Goal: Complete application form

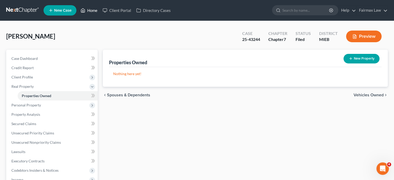
click at [100, 11] on link "Home" at bounding box center [89, 10] width 22 height 9
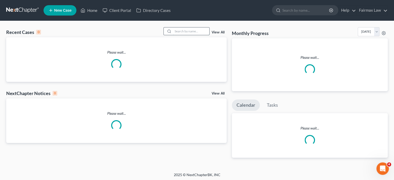
click at [176, 35] on input "search" at bounding box center [191, 31] width 36 height 8
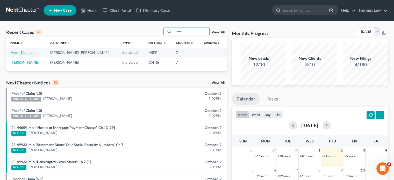
type input "moro"
click at [38, 55] on link "Moro, Muntakilu" at bounding box center [23, 52] width 27 height 4
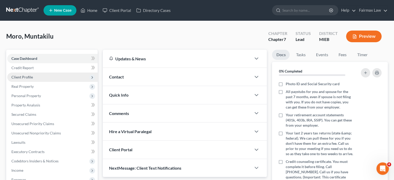
click at [70, 82] on span "Client Profile" at bounding box center [52, 77] width 90 height 9
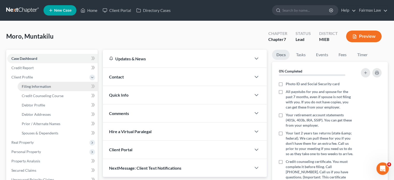
click at [48, 89] on span "Filing Information" at bounding box center [36, 86] width 29 height 4
select select "1"
select select "0"
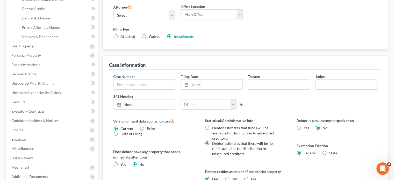
scroll to position [98, 0]
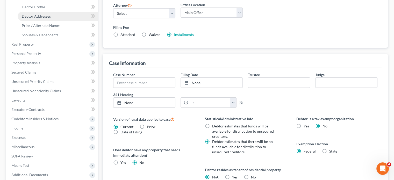
click at [51, 18] on span "Debtor Addresses" at bounding box center [36, 16] width 29 height 4
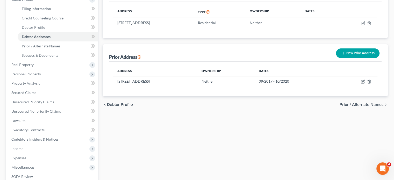
scroll to position [72, 0]
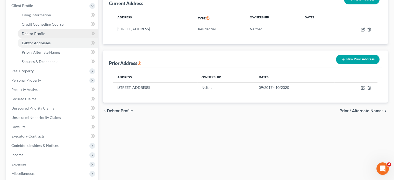
click at [45, 36] on span "Debtor Profile" at bounding box center [33, 33] width 23 height 4
select select "3"
select select "1"
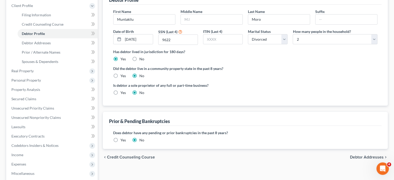
scroll to position [72, 0]
click at [54, 63] on span "Spouses & Dependents" at bounding box center [40, 61] width 37 height 4
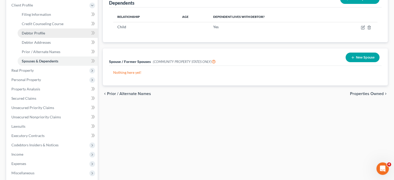
click at [54, 38] on link "Debtor Profile" at bounding box center [58, 33] width 80 height 9
select select "3"
select select "1"
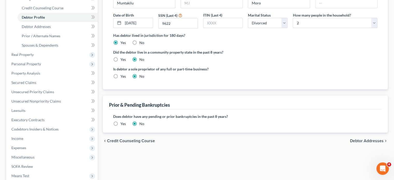
scroll to position [89, 0]
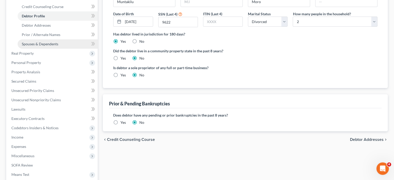
click at [58, 46] on span "Spouses & Dependents" at bounding box center [40, 44] width 37 height 4
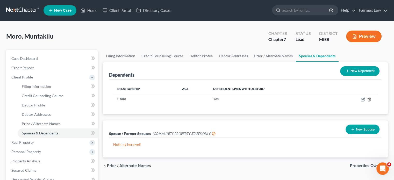
scroll to position [90, 0]
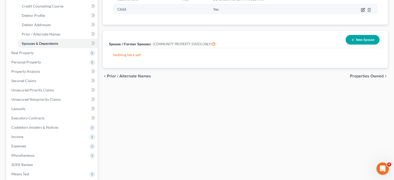
click at [361, 12] on icon "button" at bounding box center [363, 10] width 4 height 4
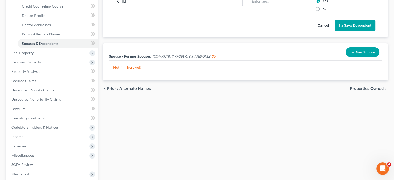
click at [285, 6] on input "text" at bounding box center [279, 1] width 62 height 10
type input "2"
click at [338, 31] on button "Save Dependent" at bounding box center [355, 25] width 41 height 11
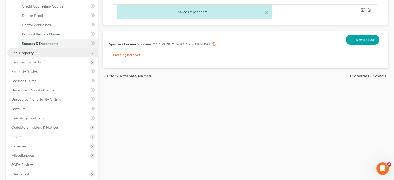
click at [52, 58] on span "Real Property" at bounding box center [52, 52] width 90 height 9
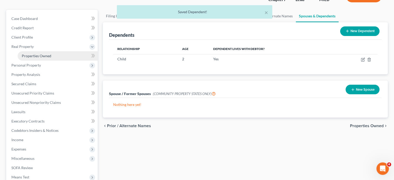
scroll to position [39, 0]
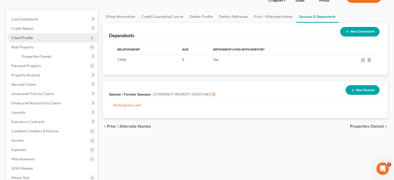
click at [27, 40] on span "Client Profile" at bounding box center [22, 38] width 22 height 4
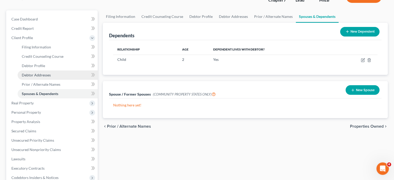
click at [47, 80] on link "Debtor Addresses" at bounding box center [58, 75] width 80 height 9
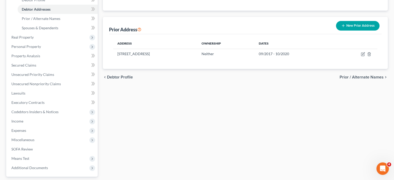
scroll to position [106, 0]
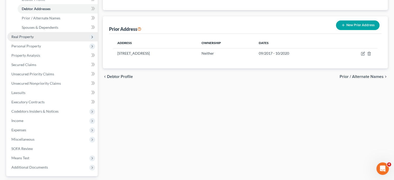
click at [33, 39] on span "Real Property" at bounding box center [22, 36] width 22 height 4
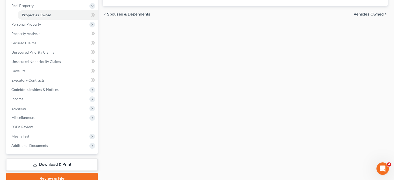
scroll to position [88, 0]
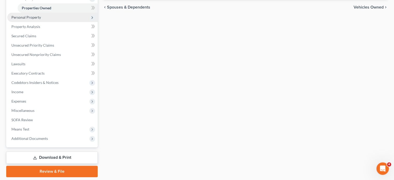
click at [60, 22] on span "Personal Property" at bounding box center [52, 17] width 90 height 9
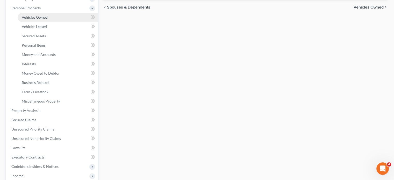
click at [59, 22] on link "Vehicles Owned" at bounding box center [58, 17] width 80 height 9
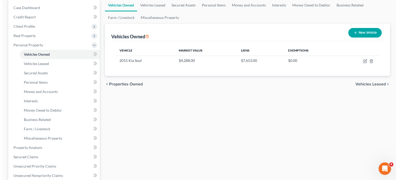
scroll to position [52, 0]
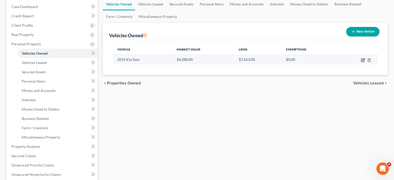
click at [361, 62] on icon "button" at bounding box center [363, 60] width 4 height 4
select select "0"
select select "11"
select select "3"
select select "0"
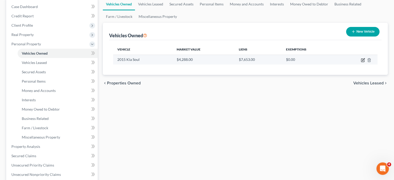
select select "23"
select select "0"
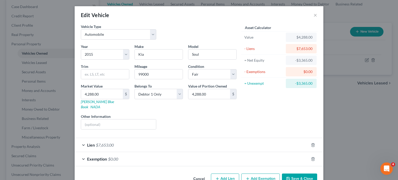
scroll to position [55, 0]
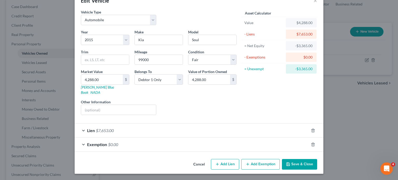
click at [201, 124] on div "Lien $7,653.00" at bounding box center [192, 131] width 234 height 14
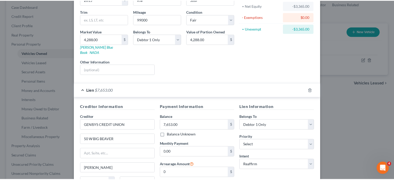
scroll to position [189, 0]
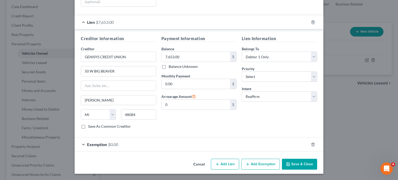
click at [261, 88] on div "Lien Information Belongs To * Select Debtor 1 Only Debtor 2 Only Debtor 1 And D…" at bounding box center [279, 85] width 81 height 98
click at [261, 92] on select "Select Surrender Redeem Reaffirm Avoid Other" at bounding box center [279, 97] width 75 height 10
select select "0"
click at [250, 92] on select "Select Surrender Redeem Reaffirm Avoid Other" at bounding box center [279, 97] width 75 height 10
click at [310, 159] on button "Save & Close" at bounding box center [299, 164] width 35 height 11
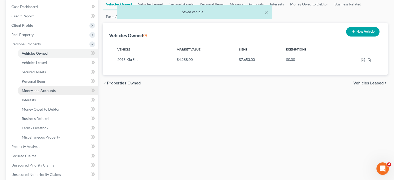
click at [51, 93] on span "Money and Accounts" at bounding box center [39, 90] width 34 height 4
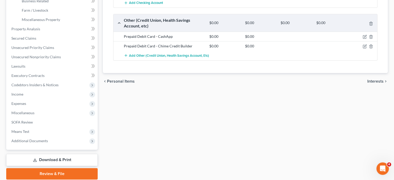
scroll to position [168, 0]
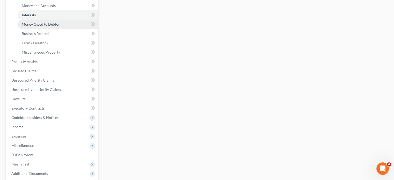
scroll to position [138, 0]
click at [55, 25] on span "Money Owed to Debtor" at bounding box center [41, 23] width 38 height 4
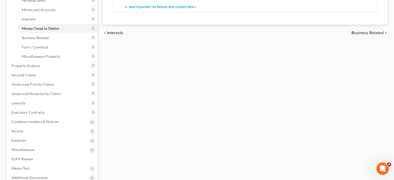
scroll to position [144, 0]
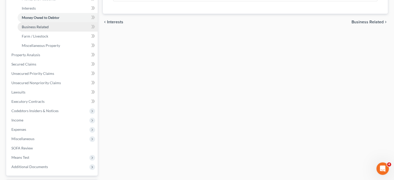
click at [50, 32] on link "Business Related" at bounding box center [58, 26] width 80 height 9
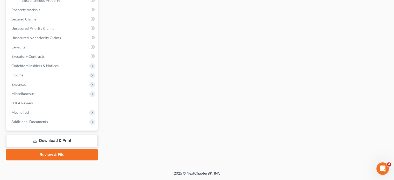
scroll to position [207, 0]
click at [33, 12] on span "Property Analysis" at bounding box center [25, 10] width 29 height 4
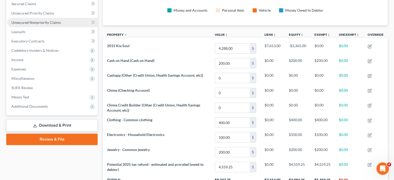
click at [47, 27] on link "Unsecured Nonpriority Claims" at bounding box center [52, 22] width 90 height 9
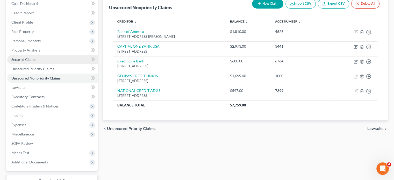
click at [57, 64] on link "Secured Claims" at bounding box center [52, 59] width 90 height 9
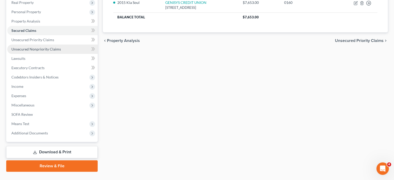
click at [52, 51] on span "Unsecured Nonpriority Claims" at bounding box center [36, 49] width 50 height 4
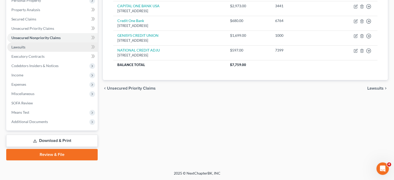
click at [45, 52] on link "Lawsuits" at bounding box center [52, 47] width 90 height 9
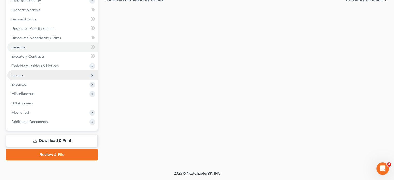
click at [23, 77] on span "Income" at bounding box center [17, 75] width 12 height 4
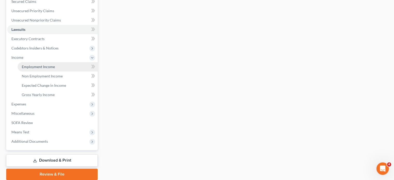
click at [43, 69] on span "Employment Income" at bounding box center [38, 67] width 33 height 4
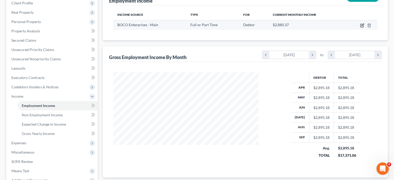
click at [360, 27] on icon "button" at bounding box center [362, 25] width 4 height 4
select select "0"
select select "23"
select select "2"
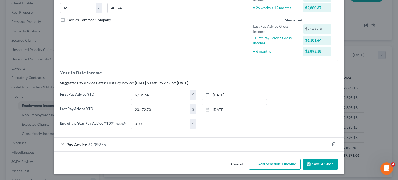
click at [245, 159] on button "Cancel" at bounding box center [237, 164] width 20 height 10
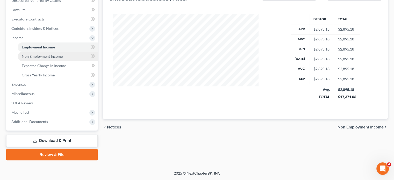
click at [60, 54] on span "Non Employment Income" at bounding box center [42, 56] width 41 height 4
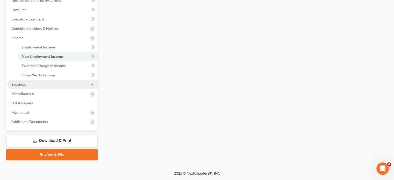
click at [27, 89] on span "Expenses" at bounding box center [52, 84] width 90 height 9
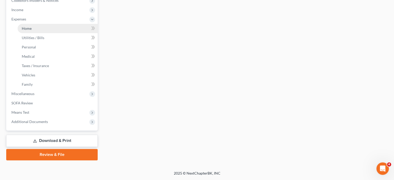
click at [32, 31] on span "Home" at bounding box center [27, 28] width 10 height 4
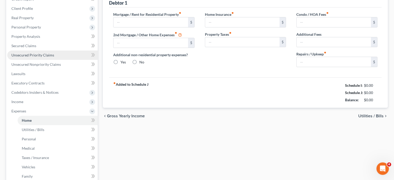
type input "700.00"
type input "0.00"
radio input "true"
type input "0.00"
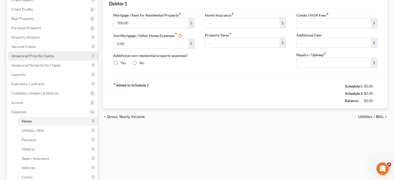
type input "0.00"
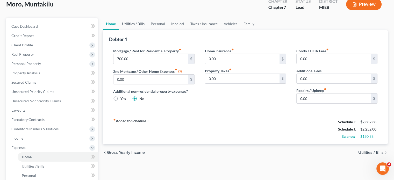
click at [138, 30] on link "Utilities / Bills" at bounding box center [133, 24] width 29 height 12
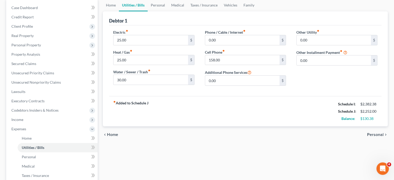
scroll to position [51, 0]
click at [168, 12] on link "Personal" at bounding box center [158, 5] width 20 height 12
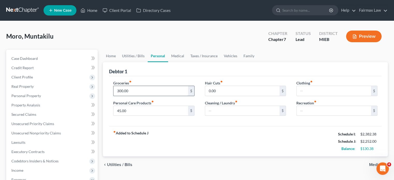
click at [146, 96] on input "300.00" at bounding box center [151, 91] width 74 height 10
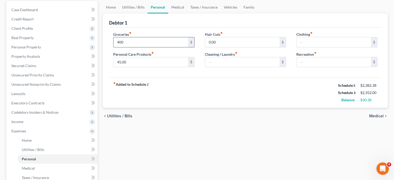
scroll to position [49, 0]
type input "400"
click at [187, 13] on link "Medical" at bounding box center [177, 7] width 19 height 12
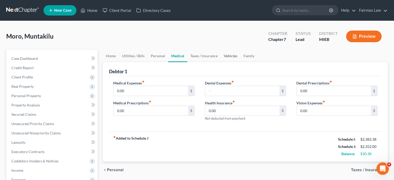
click at [241, 62] on link "Vehicles" at bounding box center [231, 56] width 20 height 12
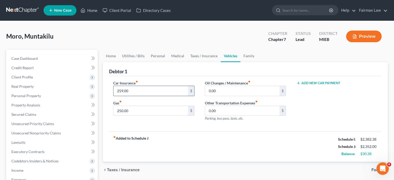
click at [145, 96] on input "259.00" at bounding box center [151, 91] width 74 height 10
click at [147, 116] on div "Gas fiber_manual_record 250.00 $" at bounding box center [153, 108] width 81 height 16
click at [144, 116] on input "250.00" at bounding box center [151, 111] width 74 height 10
click at [230, 116] on input "0.00" at bounding box center [242, 111] width 74 height 10
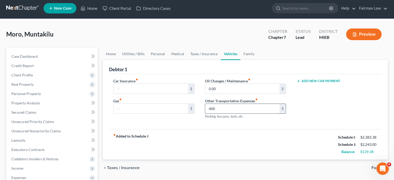
scroll to position [1, 0]
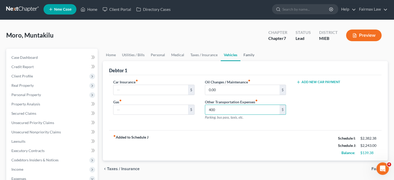
type input "400"
click at [258, 61] on link "Family" at bounding box center [249, 55] width 17 height 12
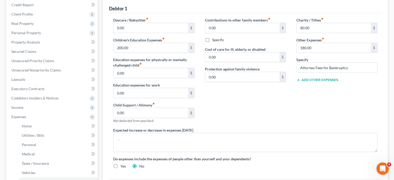
scroll to position [63, 0]
click at [145, 53] on input "200.00" at bounding box center [151, 48] width 74 height 10
drag, startPoint x: 133, startPoint y: 42, endPoint x: 101, endPoint y: 46, distance: 32.2
click at [101, 46] on div "Home Utilities / Bills Personal Medical Taxes / Insurance Vehicles Family Debto…" at bounding box center [245, 122] width 290 height 271
paste input "20"
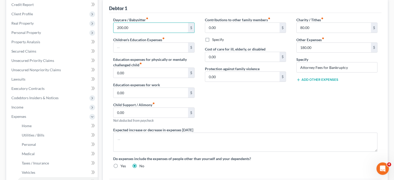
scroll to position [0, 0]
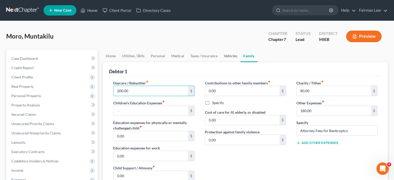
type input "200.00"
click at [241, 62] on link "Vehicles" at bounding box center [231, 56] width 20 height 12
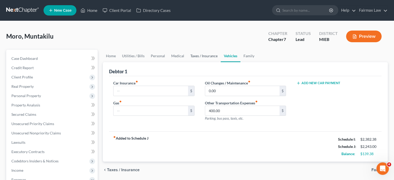
click at [221, 62] on link "Taxes / Insurance" at bounding box center [203, 56] width 33 height 12
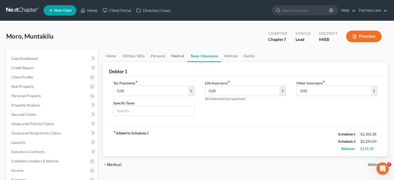
click at [187, 62] on link "Medical" at bounding box center [177, 56] width 19 height 12
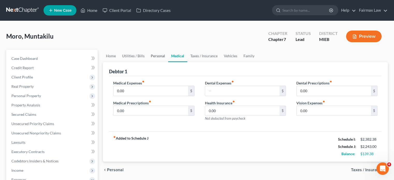
click at [168, 62] on link "Personal" at bounding box center [158, 56] width 20 height 12
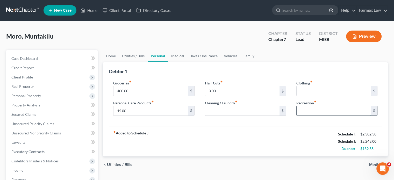
click at [310, 116] on input "text" at bounding box center [334, 111] width 74 height 10
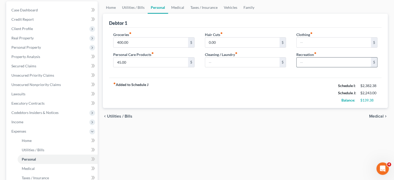
scroll to position [50, 0]
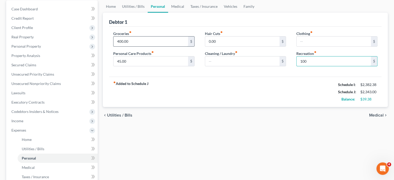
type input "100"
click at [141, 46] on input "400.00" at bounding box center [151, 42] width 74 height 10
type input "300"
drag, startPoint x: 307, startPoint y: 61, endPoint x: 302, endPoint y: 63, distance: 5.1
click at [302, 46] on input "text" at bounding box center [334, 42] width 74 height 10
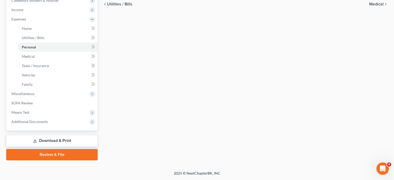
scroll to position [244, 0]
type input "100"
click at [16, 92] on span "Miscellaneous" at bounding box center [22, 94] width 23 height 4
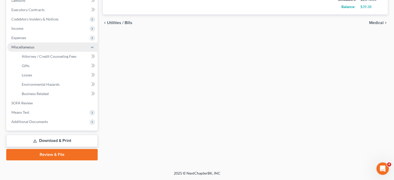
scroll to position [221, 0]
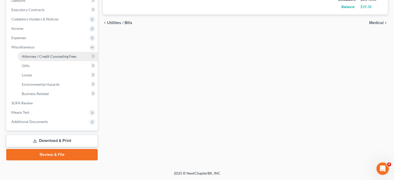
click at [57, 54] on span "Attorney / Credit Counseling Fees" at bounding box center [49, 56] width 55 height 4
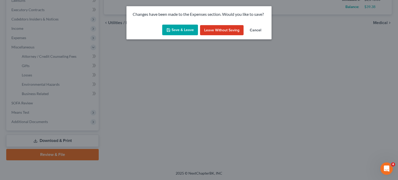
click at [177, 36] on button "Save & Leave" at bounding box center [180, 30] width 36 height 11
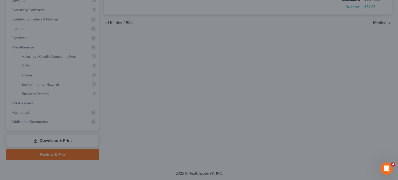
type input "300.00"
type input "100.00"
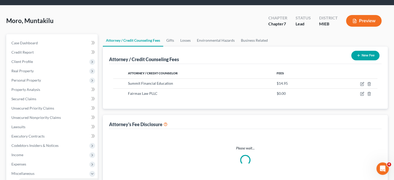
scroll to position [2, 0]
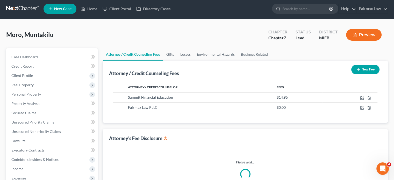
select select "2"
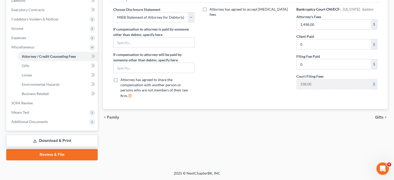
scroll to position [218, 0]
click at [42, 108] on span "Means Test" at bounding box center [52, 112] width 90 height 9
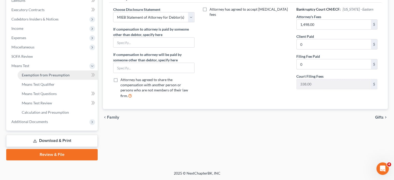
click at [69, 73] on span "Exemption from Presumption" at bounding box center [46, 75] width 48 height 4
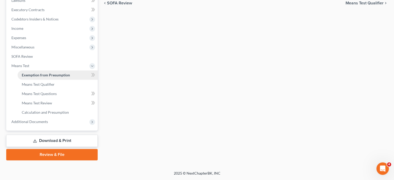
radio input "true"
click at [36, 33] on span "Income" at bounding box center [52, 28] width 90 height 9
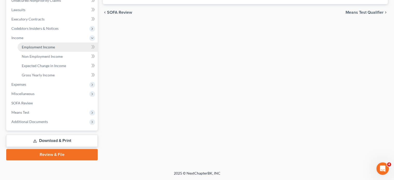
click at [47, 49] on span "Employment Income" at bounding box center [38, 47] width 33 height 4
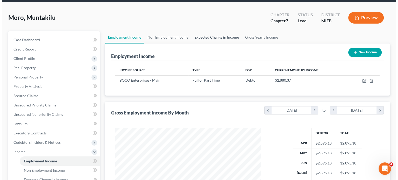
scroll to position [19, 0]
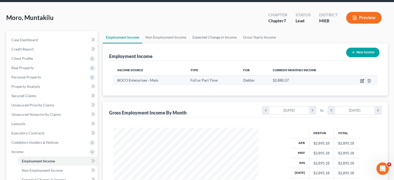
click at [360, 83] on icon "button" at bounding box center [362, 81] width 4 height 4
select select "0"
select select "23"
select select "2"
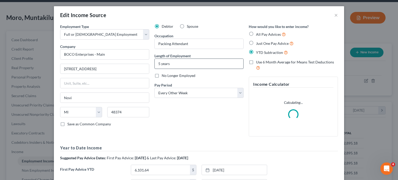
scroll to position [132, 0]
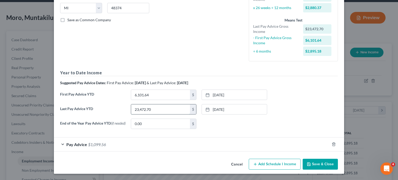
click at [143, 114] on input "23,472.70" at bounding box center [160, 109] width 59 height 10
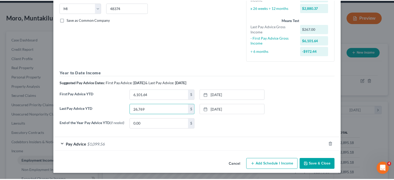
scroll to position [168, 0]
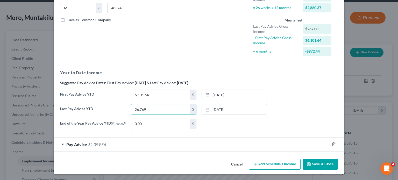
type input "26,769"
click at [338, 161] on button "Save & Close" at bounding box center [320, 164] width 35 height 11
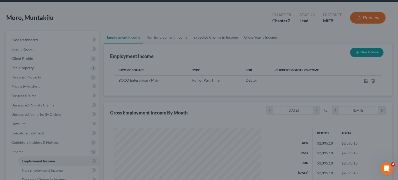
scroll to position [259150, 259109]
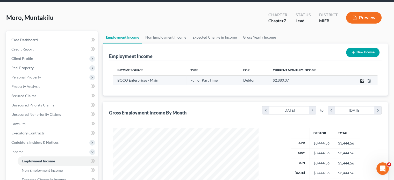
click at [362, 81] on icon "button" at bounding box center [363, 80] width 2 height 2
select select "0"
select select "23"
select select "2"
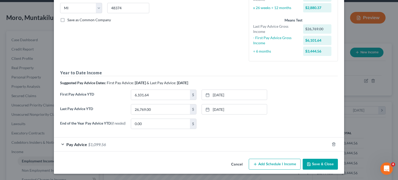
scroll to position [168, 0]
drag, startPoint x: 242, startPoint y: 164, endPoint x: 180, endPoint y: 137, distance: 66.6
click at [180, 137] on div "Edit Income Source × Employment Type * Select Full or [DEMOGRAPHIC_DATA] Employ…" at bounding box center [199, 38] width 290 height 272
click at [180, 138] on div "Pay Advice $1,099.56" at bounding box center [192, 145] width 276 height 14
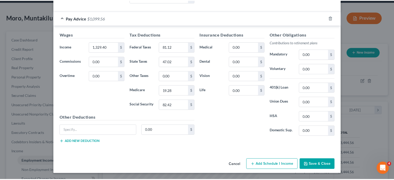
scroll to position [324, 0]
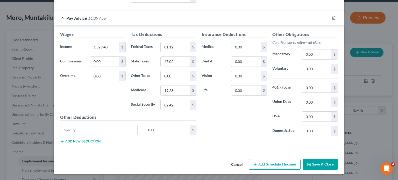
click at [247, 165] on button "Cancel" at bounding box center [237, 165] width 20 height 10
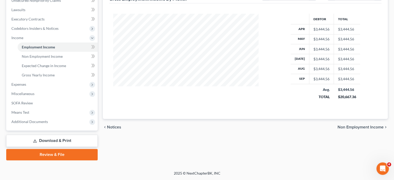
scroll to position [146, 0]
click at [32, 89] on span "Expenses" at bounding box center [52, 84] width 90 height 9
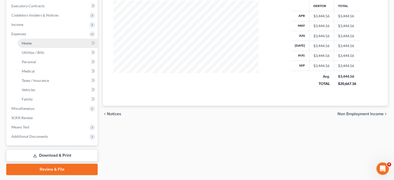
click at [37, 48] on link "Home" at bounding box center [58, 43] width 80 height 9
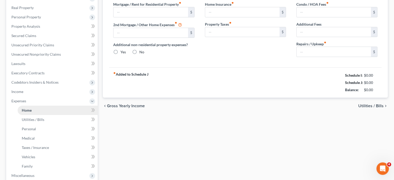
type input "700.00"
type input "0.00"
radio input "true"
type input "0.00"
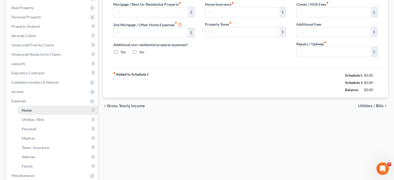
type input "0.00"
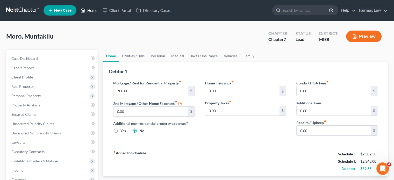
click at [100, 15] on link "Home" at bounding box center [89, 10] width 22 height 9
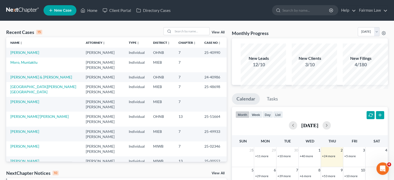
click at [33, 72] on td "Moro, Muntakilu" at bounding box center [43, 65] width 75 height 15
click at [33, 65] on link "Moro, Muntakilu" at bounding box center [23, 62] width 27 height 4
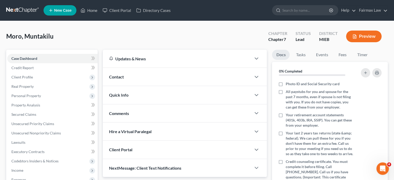
scroll to position [197, 0]
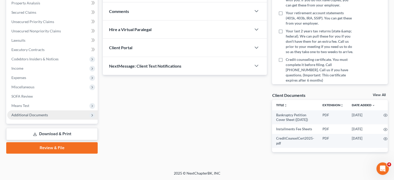
click at [47, 113] on span "Additional Documents" at bounding box center [29, 115] width 37 height 4
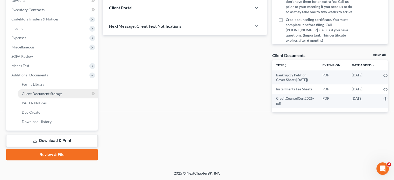
click at [53, 96] on span "Client Document Storage" at bounding box center [42, 94] width 41 height 4
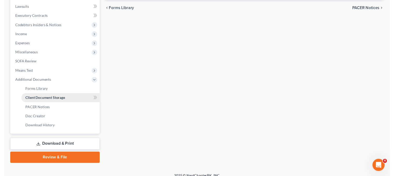
scroll to position [7, 0]
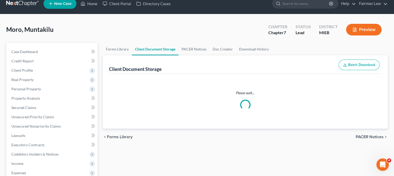
select select "7"
select select "32"
select select "6"
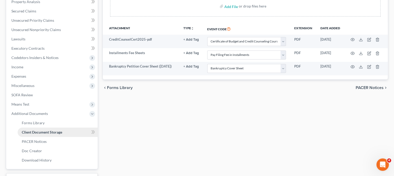
scroll to position [104, 0]
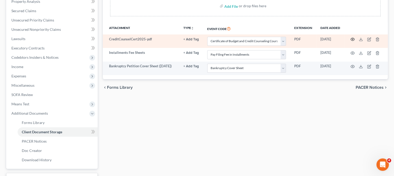
click at [355, 41] on icon "button" at bounding box center [353, 39] width 4 height 3
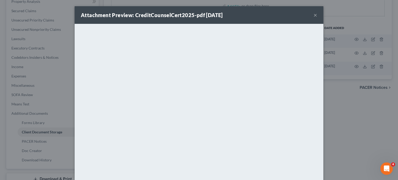
click at [317, 17] on button "×" at bounding box center [316, 15] width 4 height 6
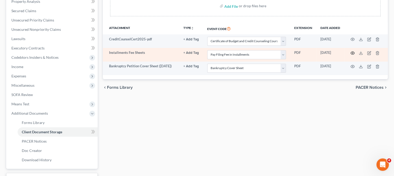
click at [355, 54] on icon "button" at bounding box center [353, 53] width 4 height 3
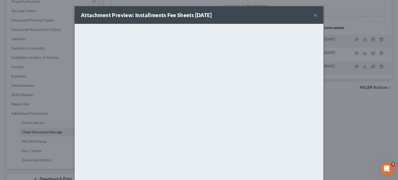
click at [317, 18] on button "×" at bounding box center [316, 15] width 4 height 6
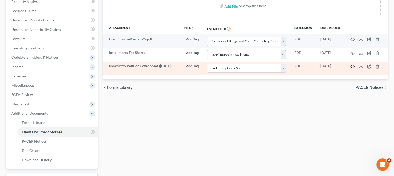
click at [355, 69] on icon "button" at bounding box center [353, 67] width 4 height 4
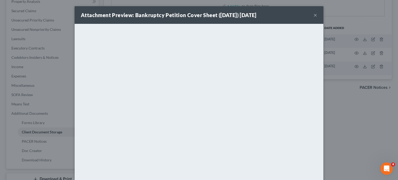
click at [317, 18] on button "×" at bounding box center [316, 15] width 4 height 6
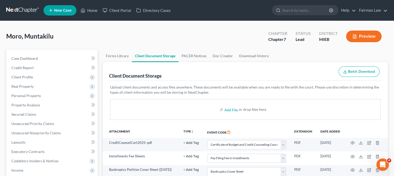
scroll to position [0, 0]
click at [100, 14] on link "Home" at bounding box center [89, 10] width 22 height 9
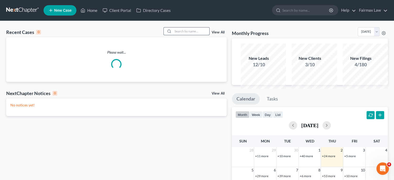
click at [173, 35] on input "search" at bounding box center [191, 31] width 36 height 8
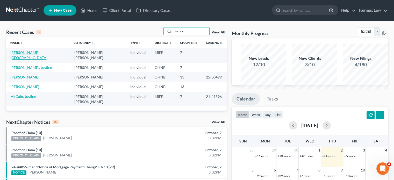
type input "justice"
click at [30, 60] on link "[PERSON_NAME][GEOGRAPHIC_DATA]" at bounding box center [28, 55] width 37 height 10
click at [32, 60] on link "[PERSON_NAME][GEOGRAPHIC_DATA]" at bounding box center [28, 55] width 37 height 10
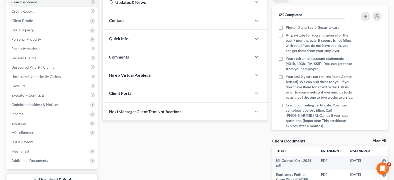
scroll to position [60, 0]
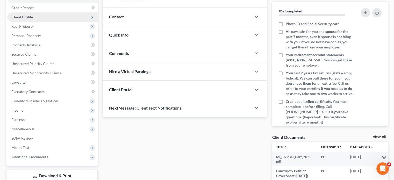
click at [33, 19] on span "Client Profile" at bounding box center [22, 17] width 22 height 4
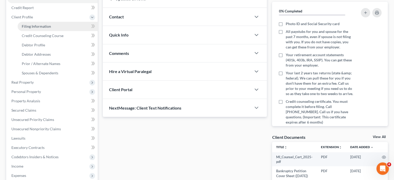
click at [55, 31] on link "Filing Information" at bounding box center [58, 26] width 80 height 9
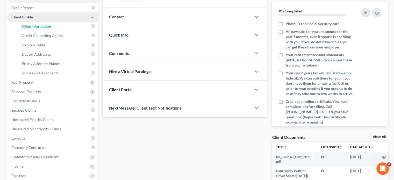
select select "1"
select select "0"
select select "40"
select select "0"
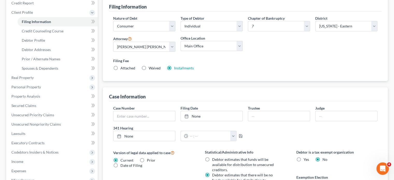
scroll to position [66, 0]
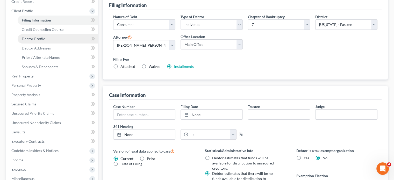
click at [60, 44] on link "Debtor Profile" at bounding box center [58, 38] width 80 height 9
select select "0"
select select "2"
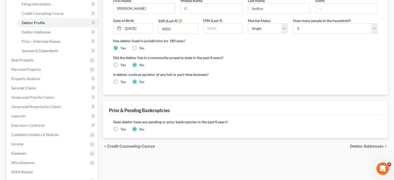
scroll to position [84, 0]
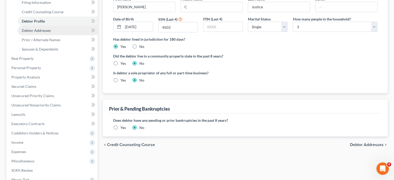
click at [71, 35] on link "Debtor Addresses" at bounding box center [58, 30] width 80 height 9
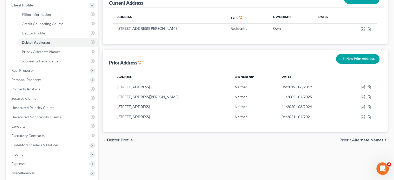
scroll to position [73, 0]
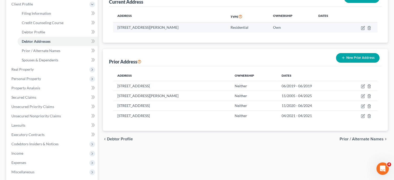
drag, startPoint x: 121, startPoint y: 66, endPoint x: 215, endPoint y: 71, distance: 94.2
click at [215, 32] on td "[STREET_ADDRESS][PERSON_NAME]" at bounding box center [169, 28] width 113 height 10
copy td "[STREET_ADDRESS][PERSON_NAME]"
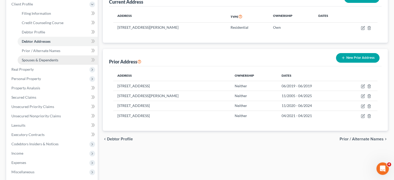
click at [55, 65] on link "Spouses & Dependents" at bounding box center [58, 59] width 80 height 9
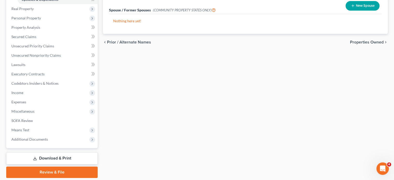
scroll to position [137, 0]
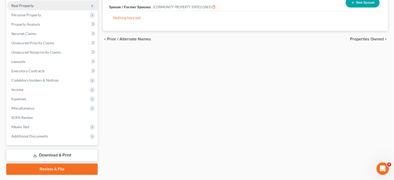
click at [63, 10] on span "Real Property" at bounding box center [52, 5] width 90 height 9
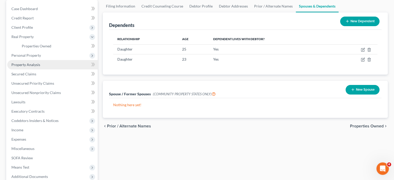
scroll to position [48, 0]
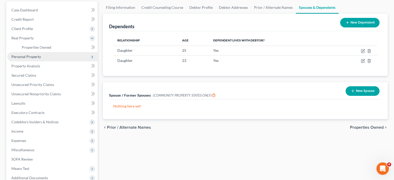
click at [42, 61] on span "Personal Property" at bounding box center [52, 56] width 90 height 9
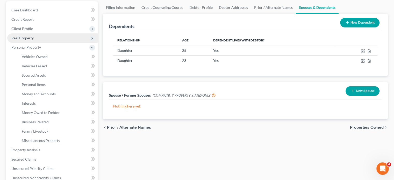
click at [45, 43] on span "Real Property" at bounding box center [52, 37] width 90 height 9
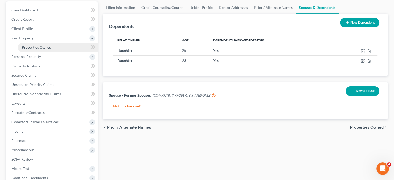
click at [48, 50] on span "Properties Owned" at bounding box center [37, 47] width 30 height 4
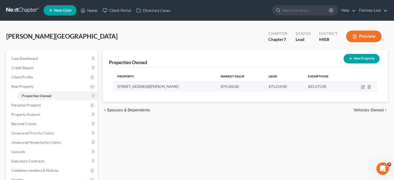
click at [355, 92] on td at bounding box center [362, 87] width 31 height 10
click at [361, 89] on icon "button" at bounding box center [363, 87] width 4 height 4
select select "23"
select select "0"
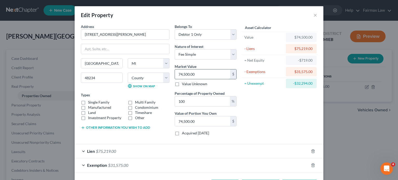
click at [205, 79] on input "74,500.00" at bounding box center [202, 74] width 55 height 10
type input "8"
type input "8.00"
type input "81"
type input "81.00"
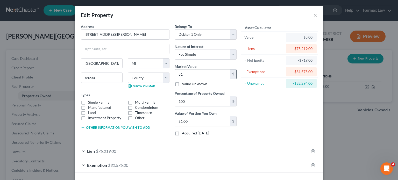
type input "815"
type input "815.00"
type input "8152"
type input "8,152.00"
type input "8,1520"
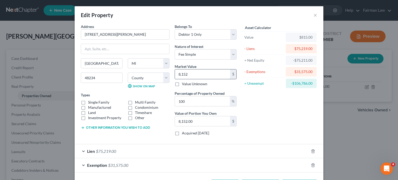
type input "81,520.00"
type input "81,52"
type input "8,152.00"
type input "8,15"
type input "815.00"
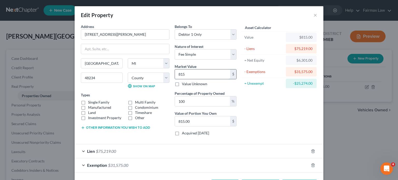
type input "8150"
type input "8,150.00"
type input "8,1500"
type input "81,500.00"
type input "81,500"
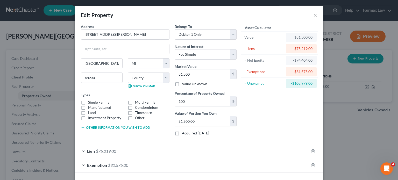
click at [88, 105] on label "Single Family" at bounding box center [98, 102] width 21 height 5
click at [90, 103] on input "Single Family" at bounding box center [91, 101] width 3 height 3
checkbox input "true"
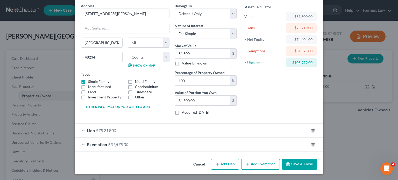
scroll to position [69, 0]
click at [314, 143] on icon "button" at bounding box center [313, 144] width 2 height 3
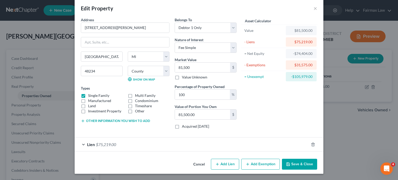
scroll to position [51, 0]
drag, startPoint x: 338, startPoint y: 53, endPoint x: 321, endPoint y: 53, distance: 16.6
click at [313, 74] on div "$6,281.00" at bounding box center [301, 76] width 23 height 5
copy div "6,281.00"
click at [280, 165] on button "Add Exemption" at bounding box center [260, 164] width 39 height 11
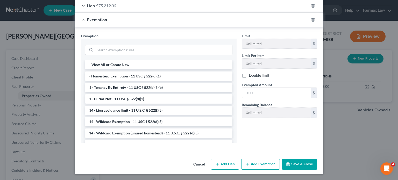
scroll to position [175, 0]
click at [128, 81] on li "- Homestead Exemption - 11 USC § 522(d)(1)" at bounding box center [159, 76] width 148 height 9
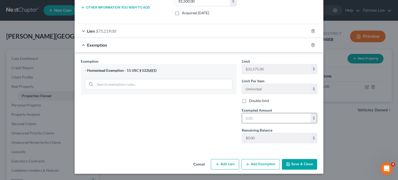
click at [269, 120] on input "text" at bounding box center [276, 118] width 69 height 10
paste input "6,281.00"
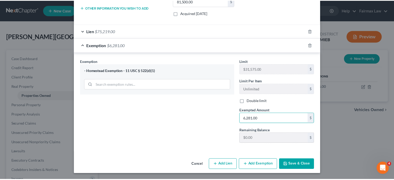
scroll to position [192, 0]
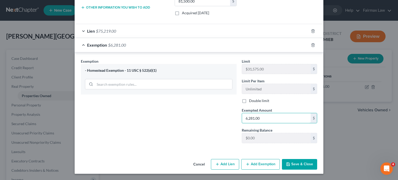
type input "6,281.00"
click at [317, 159] on button "Save & Close" at bounding box center [299, 164] width 35 height 11
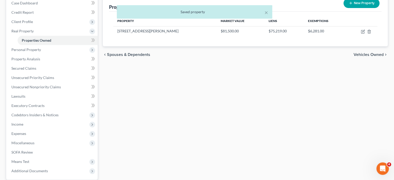
scroll to position [73, 0]
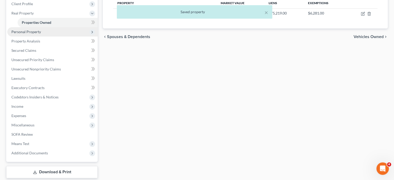
click at [54, 37] on span "Personal Property" at bounding box center [52, 31] width 90 height 9
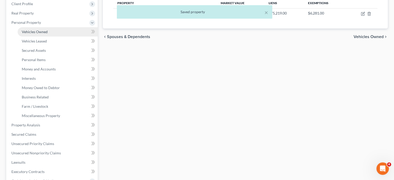
click at [36, 34] on span "Vehicles Owned" at bounding box center [35, 32] width 26 height 4
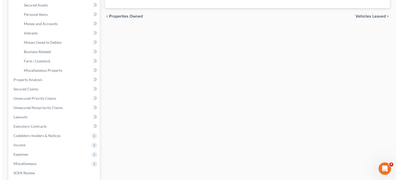
scroll to position [43, 0]
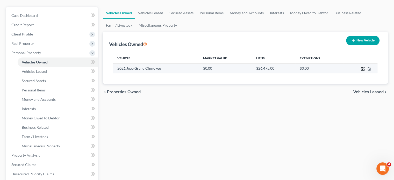
click at [361, 71] on icon "button" at bounding box center [362, 69] width 3 height 3
select select "0"
select select "5"
select select "2"
select select "0"
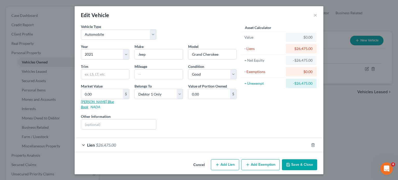
click at [81, 109] on link "[PERSON_NAME] Blue Book" at bounding box center [97, 105] width 33 height 10
click at [91, 99] on input "0.00" at bounding box center [102, 94] width 42 height 10
type input "1"
type input "1.00"
type input "19"
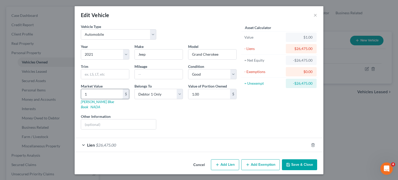
type input "19.00"
type input "196"
type input "196.00"
type input "1965"
type input "1,965.00"
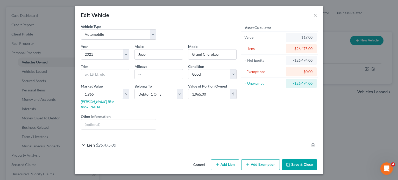
type input "1,9650"
type input "19,650.00"
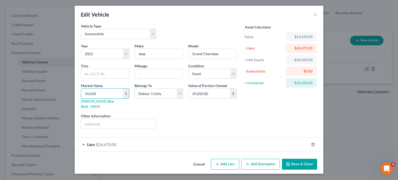
type input "19,650"
click at [267, 160] on button "Add Exemption" at bounding box center [260, 164] width 39 height 11
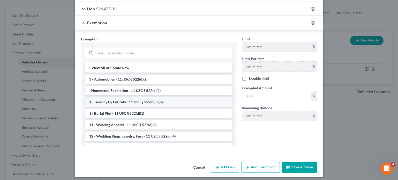
scroll to position [137, 0]
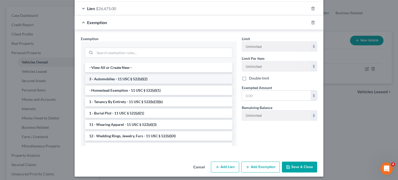
click at [193, 84] on li "3 - Automobiles - 11 USC § 522(d)(2)" at bounding box center [159, 78] width 148 height 9
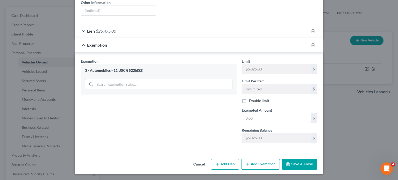
scroll to position [156, 0]
click at [275, 123] on input "text" at bounding box center [276, 118] width 69 height 10
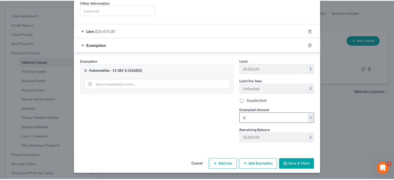
scroll to position [178, 0]
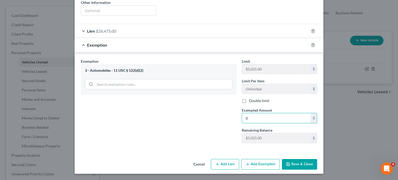
type input "0"
click at [317, 160] on button "Save & Close" at bounding box center [299, 164] width 35 height 11
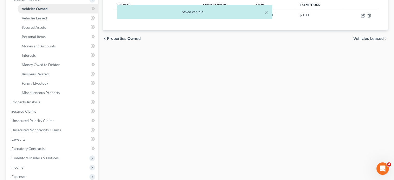
scroll to position [97, 0]
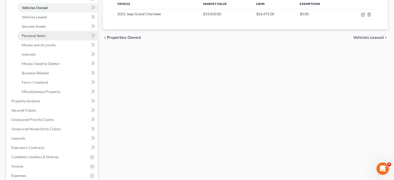
click at [46, 38] on span "Personal Items" at bounding box center [34, 35] width 24 height 4
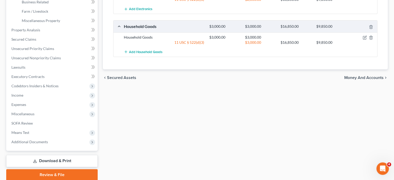
scroll to position [118, 0]
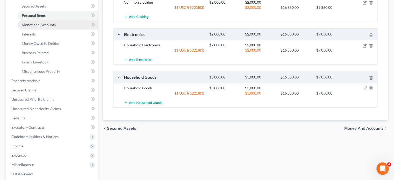
click at [55, 27] on span "Money and Accounts" at bounding box center [39, 25] width 34 height 4
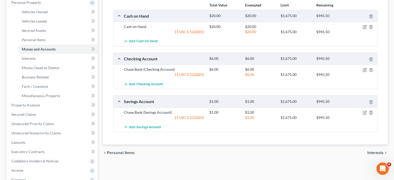
scroll to position [94, 0]
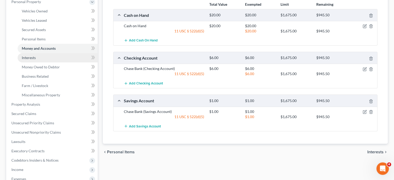
click at [36, 60] on span "Interests" at bounding box center [29, 57] width 14 height 4
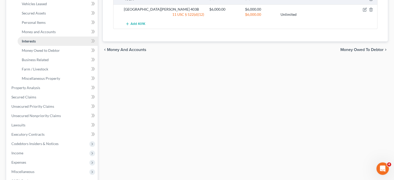
scroll to position [113, 0]
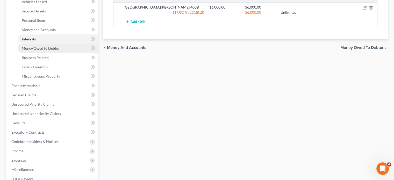
click at [28, 51] on span "Money Owed to Debtor" at bounding box center [41, 48] width 38 height 4
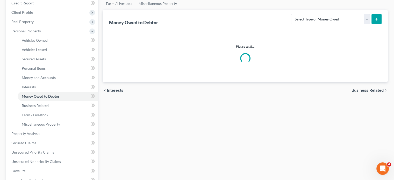
scroll to position [64, 0]
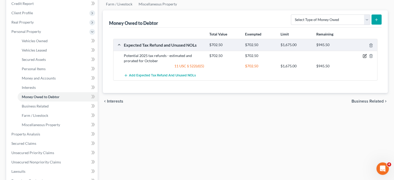
click at [363, 58] on icon "button" at bounding box center [365, 56] width 4 height 4
select select "0"
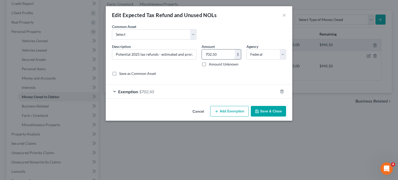
click at [229, 59] on input "702.50" at bounding box center [218, 55] width 33 height 10
click at [146, 40] on select "Select Potential 2025 tax refunds - estimated and prorated for September Potent…" at bounding box center [154, 34] width 85 height 10
select select "70"
click at [112, 37] on select "Select Potential 2025 tax refunds - estimated and prorated for September Potent…" at bounding box center [154, 34] width 85 height 10
type input "Potential 2025 tax refund - estimated and prorated"
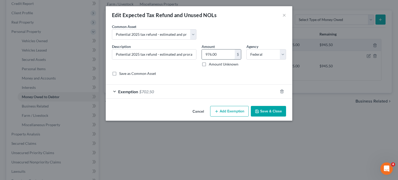
click at [234, 59] on input "976.00" at bounding box center [218, 55] width 33 height 10
paste input "702.5"
type input "702.50"
click at [280, 117] on button "Save & Close" at bounding box center [268, 111] width 35 height 11
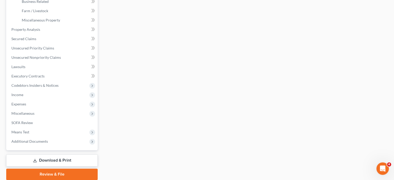
scroll to position [170, 0]
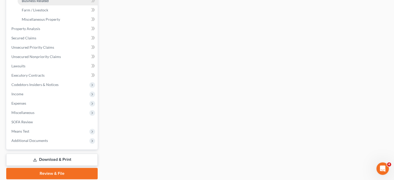
click at [65, 5] on link "Business Related" at bounding box center [58, 0] width 80 height 9
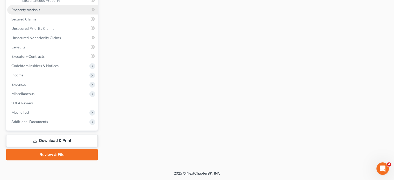
click at [55, 15] on link "Property Analysis" at bounding box center [52, 9] width 90 height 9
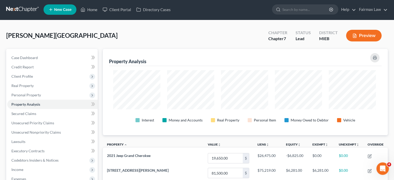
scroll to position [259156, 258982]
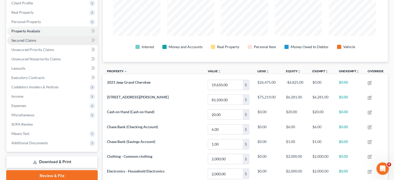
click at [59, 45] on link "Secured Claims" at bounding box center [52, 40] width 90 height 9
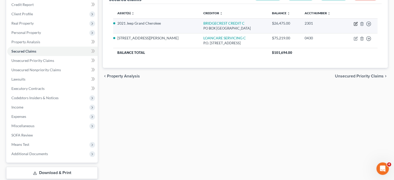
click at [354, 26] on icon "button" at bounding box center [356, 24] width 4 height 4
select select "3"
select select "4"
select select "2"
select select "0"
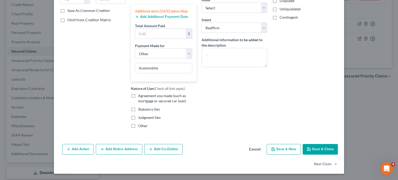
click at [138, 104] on label "Agreement you made (such as mortgage or secured car loan)" at bounding box center [167, 98] width 58 height 10
click at [140, 97] on input "Agreement you made (such as mortgage or secured car loan)" at bounding box center [141, 94] width 3 height 3
checkbox input "true"
click at [338, 144] on button "Save & Close" at bounding box center [320, 149] width 35 height 11
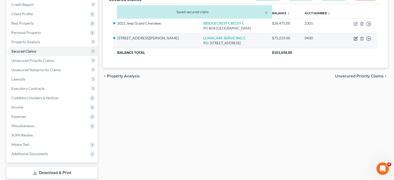
click at [355, 39] on icon "button" at bounding box center [356, 38] width 2 height 2
select select "39"
select select "4"
select select "2"
select select "0"
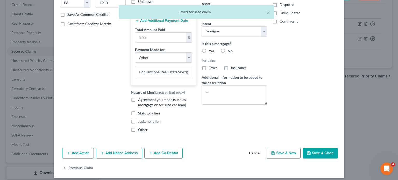
click at [138, 108] on label "Agreement you made (such as mortgage or secured car loan)" at bounding box center [167, 102] width 58 height 10
click at [140, 101] on input "Agreement you made (such as mortgage or secured car loan)" at bounding box center [141, 98] width 3 height 3
checkbox input "true"
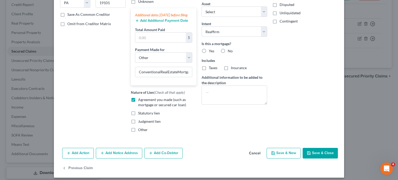
click at [209, 54] on label "Yes" at bounding box center [211, 50] width 5 height 5
click at [211, 52] on input "Yes" at bounding box center [212, 49] width 3 height 3
radio input "true"
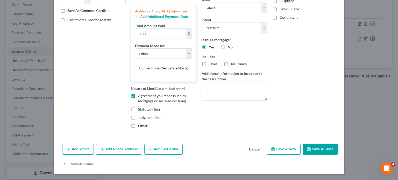
click at [338, 144] on button "Save & Close" at bounding box center [320, 149] width 35 height 11
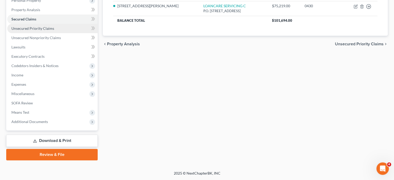
click at [50, 31] on span "Unsecured Priority Claims" at bounding box center [32, 28] width 43 height 4
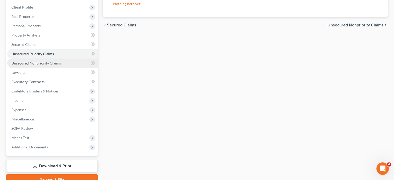
click at [61, 65] on span "Unsecured Nonpriority Claims" at bounding box center [36, 63] width 50 height 4
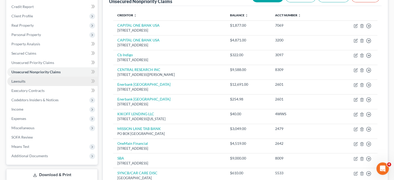
click at [52, 86] on link "Lawsuits" at bounding box center [52, 81] width 90 height 9
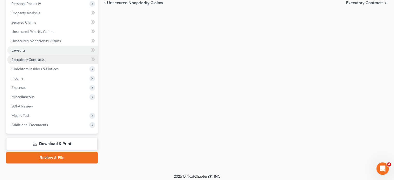
click at [66, 64] on link "Executory Contracts" at bounding box center [52, 59] width 90 height 9
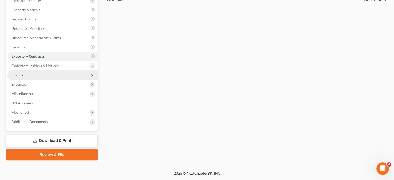
click at [42, 80] on span "Income" at bounding box center [52, 75] width 90 height 9
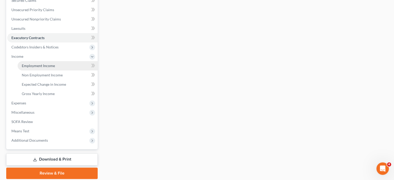
click at [37, 68] on span "Employment Income" at bounding box center [38, 66] width 33 height 4
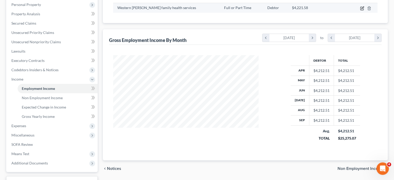
click at [360, 10] on icon "button" at bounding box center [362, 8] width 4 height 4
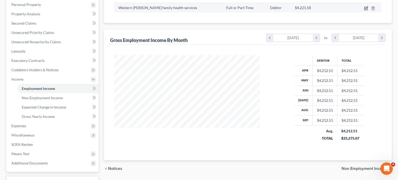
select select "0"
select select "23"
select select "2"
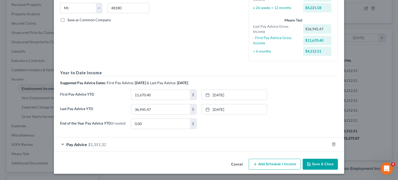
scroll to position [168, 0]
click at [177, 142] on div "Pay Advice $1,351.32" at bounding box center [192, 145] width 276 height 14
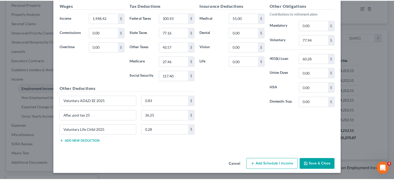
scroll to position [360, 0]
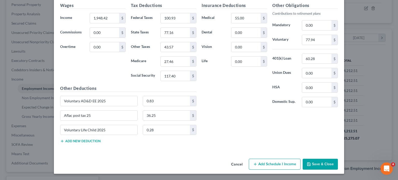
click at [243, 162] on button "Cancel" at bounding box center [237, 164] width 20 height 10
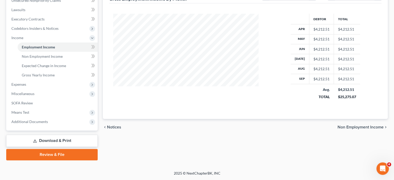
scroll to position [158, 0]
click at [39, 59] on span "Non Employment Income" at bounding box center [42, 56] width 41 height 4
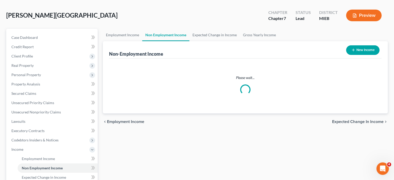
scroll to position [4, 0]
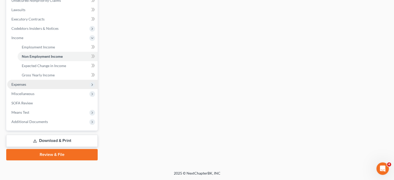
click at [33, 80] on span "Expenses" at bounding box center [52, 84] width 90 height 9
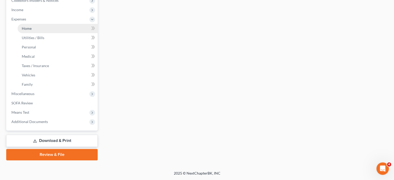
click at [30, 31] on span "Home" at bounding box center [27, 28] width 10 height 4
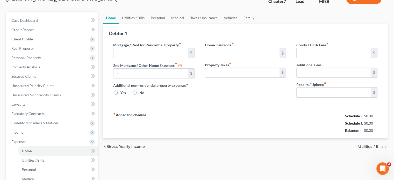
type input "740.00"
type input "0.00"
radio input "true"
type input "70.00"
type input "213.00"
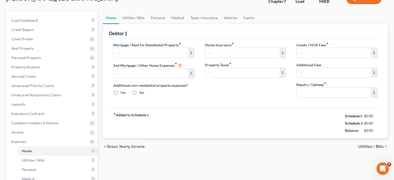
type input "0.00"
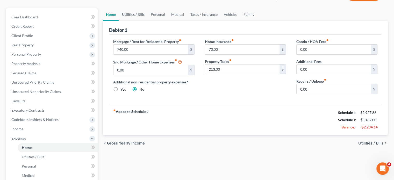
click at [148, 21] on link "Utilities / Bills" at bounding box center [133, 14] width 29 height 12
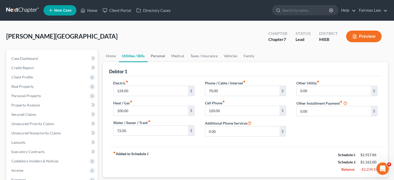
click at [168, 62] on link "Personal" at bounding box center [158, 56] width 20 height 12
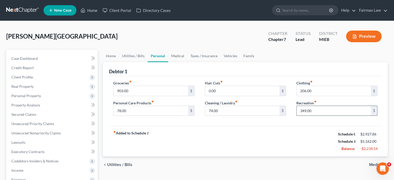
click at [329, 116] on input "349.00" at bounding box center [334, 111] width 74 height 10
type input "100"
click at [325, 96] on input "206.00" at bounding box center [334, 91] width 74 height 10
type input "100"
click at [219, 116] on input "74.00" at bounding box center [242, 111] width 74 height 10
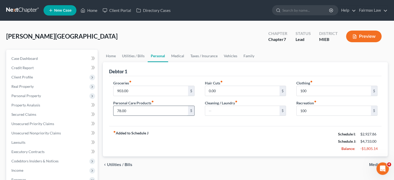
click at [161, 116] on input "78.00" at bounding box center [151, 111] width 74 height 10
type input "50"
click at [147, 96] on input "903.00" at bounding box center [151, 91] width 74 height 10
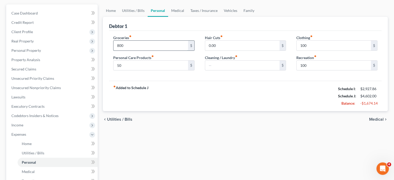
scroll to position [25, 0]
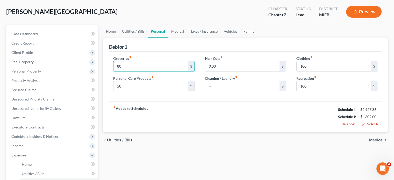
type input "8"
type input "300"
drag, startPoint x: 115, startPoint y: 107, endPoint x: 285, endPoint y: 59, distance: 176.1
click at [285, 52] on div "Debtor 1" at bounding box center [245, 45] width 273 height 14
click at [258, 38] on link "Family" at bounding box center [249, 31] width 17 height 12
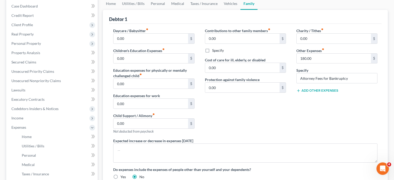
scroll to position [12, 0]
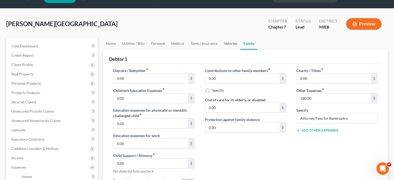
click at [241, 50] on link "Vehicles" at bounding box center [231, 43] width 20 height 12
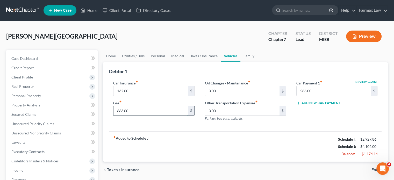
click at [142, 116] on input "663.00" at bounding box center [151, 111] width 74 height 10
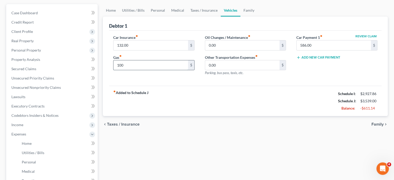
scroll to position [46, 0]
type input "100"
click at [219, 16] on link "Taxes / Insurance" at bounding box center [203, 10] width 33 height 12
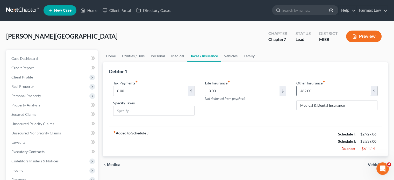
click at [324, 96] on input "482.00" at bounding box center [334, 91] width 74 height 10
click at [187, 62] on link "Medical" at bounding box center [177, 56] width 19 height 12
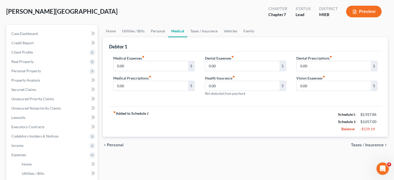
scroll to position [25, 0]
click at [168, 37] on link "Personal" at bounding box center [158, 31] width 20 height 12
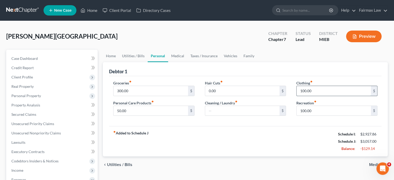
click at [312, 96] on input "100.00" at bounding box center [334, 91] width 74 height 10
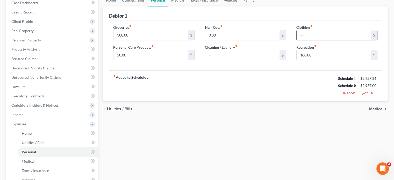
scroll to position [56, 0]
click at [150, 60] on input "50.00" at bounding box center [151, 55] width 74 height 10
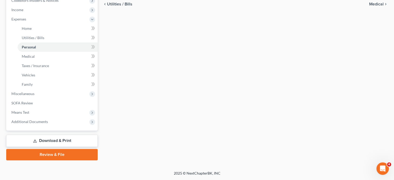
scroll to position [241, 0]
click at [54, 89] on span "Miscellaneous" at bounding box center [52, 93] width 90 height 9
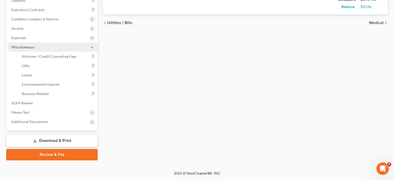
scroll to position [221, 0]
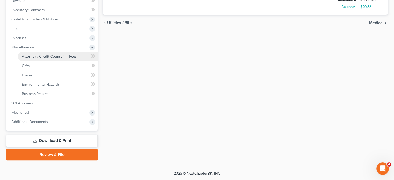
click at [51, 52] on link "Attorney / Credit Counseling Fees" at bounding box center [58, 56] width 80 height 9
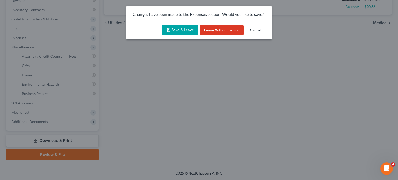
click at [172, 32] on button "Save & Leave" at bounding box center [180, 30] width 36 height 11
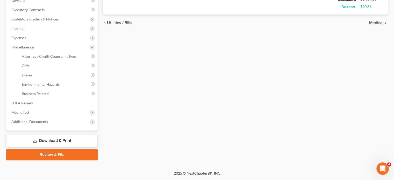
select select "2"
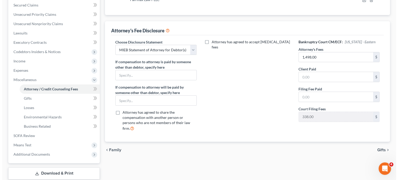
scroll to position [110, 0]
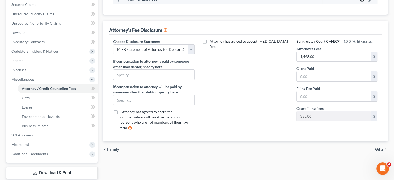
select select "23"
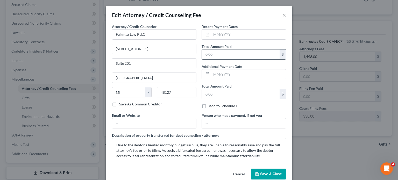
click at [232, 59] on input "text" at bounding box center [241, 55] width 78 height 10
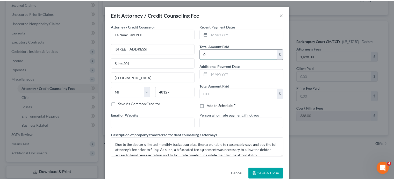
scroll to position [55, 0]
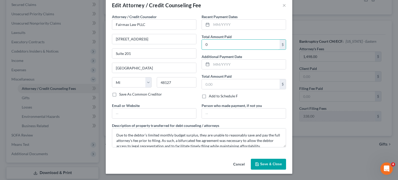
type input "0"
click at [259, 162] on icon "button" at bounding box center [257, 164] width 4 height 4
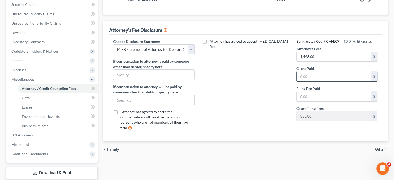
click at [324, 81] on input "text" at bounding box center [334, 77] width 74 height 10
type input "0"
click at [309, 101] on input "text" at bounding box center [334, 97] width 74 height 10
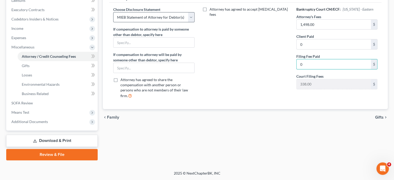
scroll to position [208, 0]
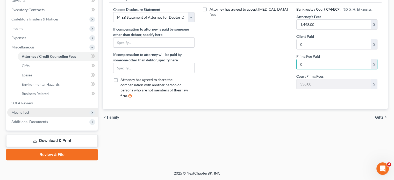
type input "0"
click at [38, 108] on span "Means Test" at bounding box center [52, 112] width 90 height 9
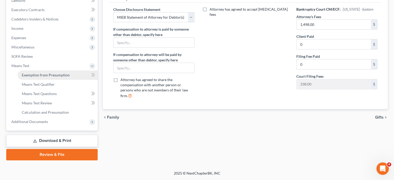
click at [65, 73] on span "Exemption from Presumption" at bounding box center [46, 75] width 48 height 4
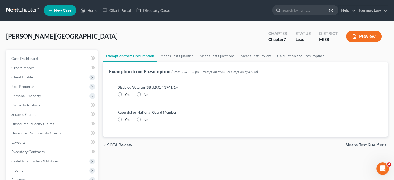
click at [149, 97] on label "No" at bounding box center [146, 94] width 5 height 5
click at [149, 95] on input "No" at bounding box center [147, 93] width 3 height 3
radio input "true"
click at [149, 122] on label "No" at bounding box center [146, 119] width 5 height 5
click at [149, 121] on input "No" at bounding box center [147, 118] width 3 height 3
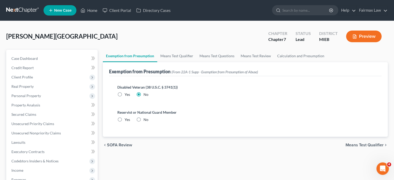
radio input "true"
click at [191, 62] on link "Means Test Qualifier" at bounding box center [176, 56] width 39 height 12
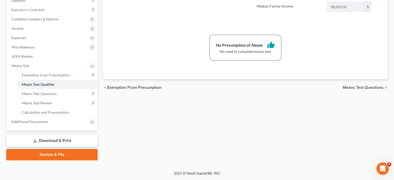
scroll to position [192, 0]
click at [48, 127] on span "Additional Documents" at bounding box center [52, 121] width 90 height 9
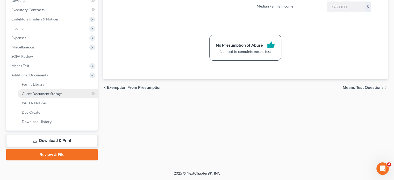
click at [62, 96] on span "Client Document Storage" at bounding box center [42, 94] width 41 height 4
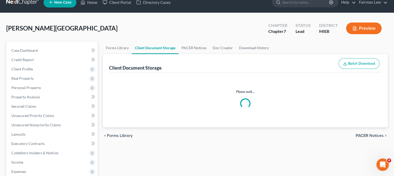
select select "32"
select select "6"
select select "7"
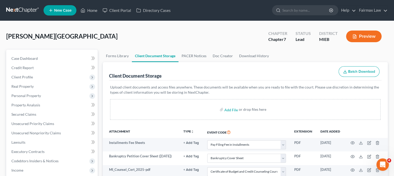
scroll to position [106, 0]
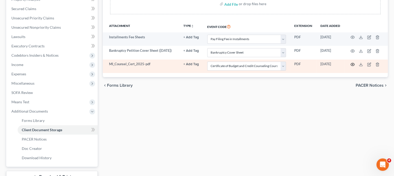
click at [353, 65] on circle "button" at bounding box center [352, 64] width 1 height 1
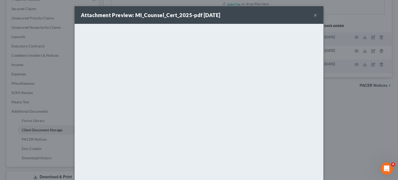
click at [317, 18] on button "×" at bounding box center [316, 15] width 4 height 6
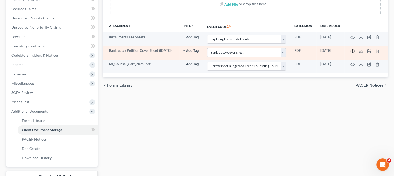
click at [355, 53] on icon "button" at bounding box center [353, 51] width 4 height 4
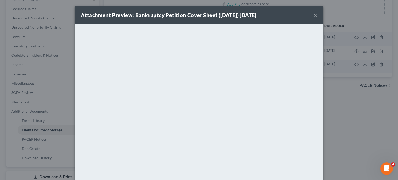
click at [317, 18] on button "×" at bounding box center [316, 15] width 4 height 6
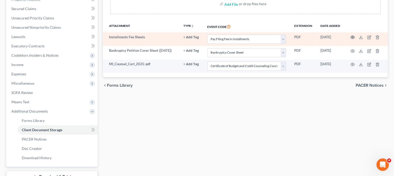
click at [355, 39] on icon "button" at bounding box center [353, 37] width 4 height 4
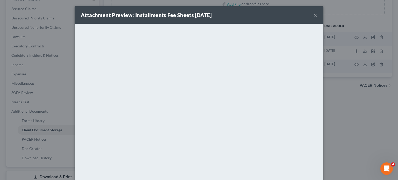
click at [317, 18] on button "×" at bounding box center [316, 15] width 4 height 6
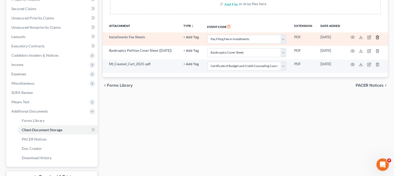
click at [379, 39] on icon "button" at bounding box center [377, 37] width 2 height 3
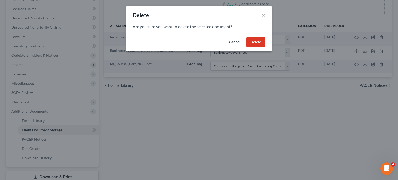
click at [265, 47] on button "Delete" at bounding box center [256, 42] width 19 height 10
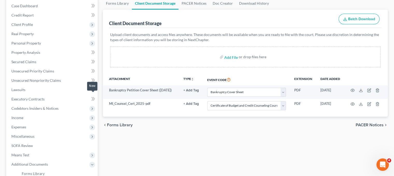
scroll to position [51, 0]
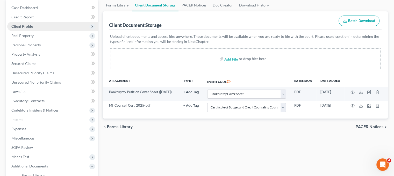
click at [75, 31] on span "Client Profile" at bounding box center [52, 26] width 90 height 9
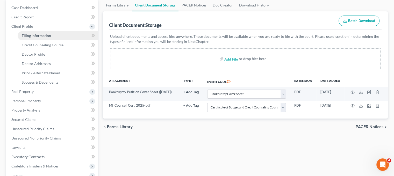
click at [79, 40] on link "Filing Information" at bounding box center [58, 35] width 80 height 9
select select "1"
select select "0"
select select "40"
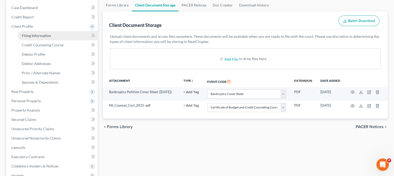
select select "0"
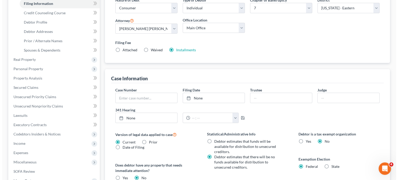
scroll to position [83, 0]
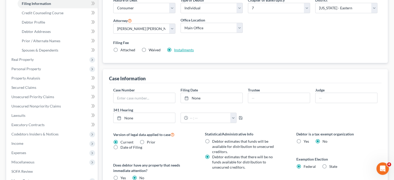
click at [194, 52] on link "Installments" at bounding box center [184, 50] width 20 height 4
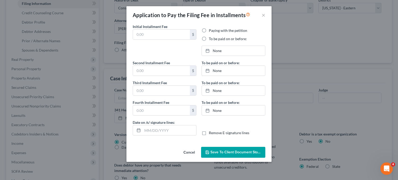
type input "84.50"
radio input "true"
type input "84.50"
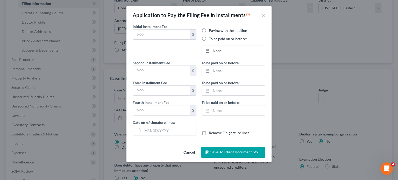
type input "[DATE]"
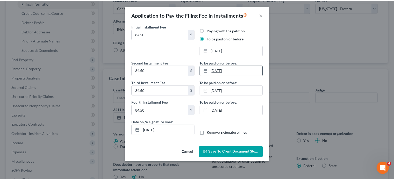
scroll to position [28, 0]
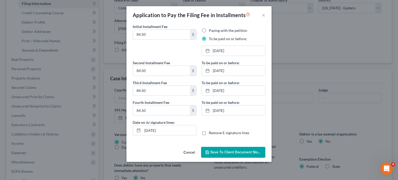
click at [226, 155] on span "Save to Client Document Storage" at bounding box center [238, 152] width 55 height 4
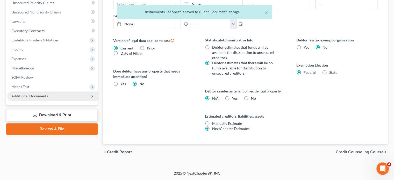
click at [69, 101] on span "Additional Documents" at bounding box center [52, 96] width 90 height 9
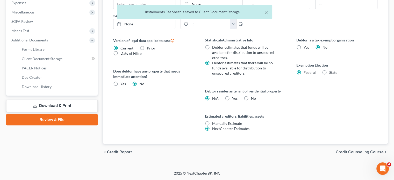
scroll to position [207, 0]
click at [55, 61] on span "Client Document Storage" at bounding box center [42, 59] width 41 height 4
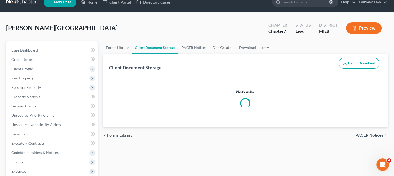
select select "6"
select select "7"
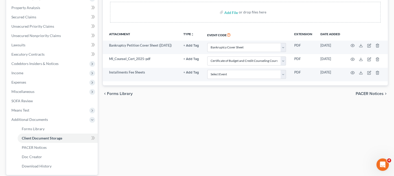
scroll to position [99, 4]
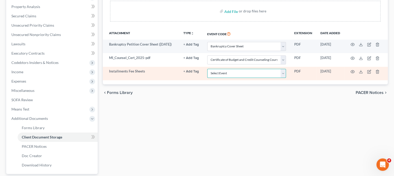
click at [241, 78] on select "Select Event 20 Largest Unsecured Creditors Amended Chapter 11 Plan Amended Cha…" at bounding box center [246, 73] width 79 height 9
select select "32"
click at [207, 78] on select "Select Event 20 Largest Unsecured Creditors Amended Chapter 11 Plan Amended Cha…" at bounding box center [246, 73] width 79 height 9
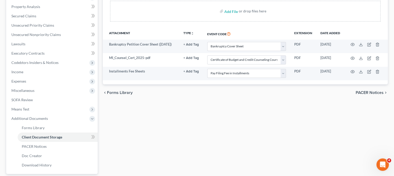
click at [248, 163] on div "Forms Library Client Document Storage PACER Notices Doc Creator Download Histor…" at bounding box center [245, 77] width 290 height 253
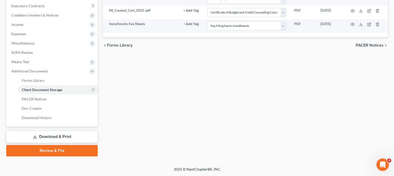
scroll to position [211, 4]
click at [30, 50] on span "SOFA Review" at bounding box center [22, 52] width 22 height 4
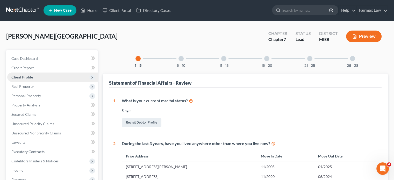
click at [46, 82] on span "Client Profile" at bounding box center [52, 77] width 90 height 9
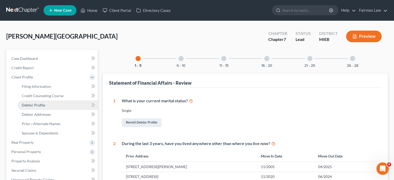
click at [43, 110] on link "Debtor Profile" at bounding box center [58, 105] width 80 height 9
select select "0"
select select "2"
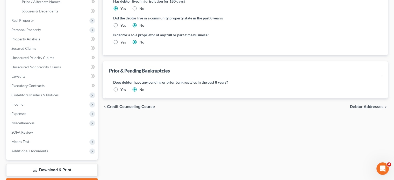
scroll to position [122, 0]
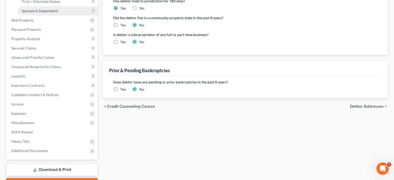
click at [45, 13] on span "Spouses & Dependents" at bounding box center [40, 11] width 37 height 4
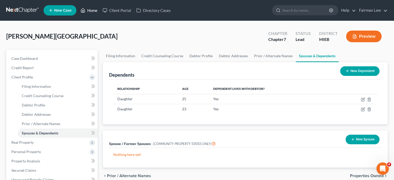
click at [100, 11] on link "Home" at bounding box center [89, 10] width 22 height 9
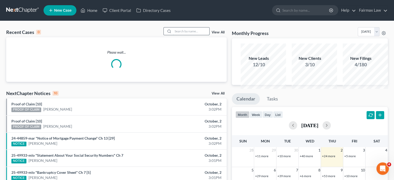
click at [173, 35] on input "search" at bounding box center [191, 31] width 36 height 8
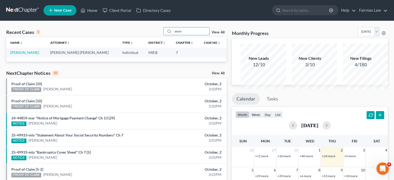
type input "aoun"
click at [23, 57] on td "[PERSON_NAME]" at bounding box center [26, 53] width 40 height 10
click at [23, 55] on link "[PERSON_NAME]" at bounding box center [24, 52] width 29 height 4
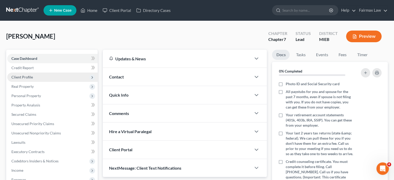
click at [51, 82] on span "Client Profile" at bounding box center [52, 77] width 90 height 9
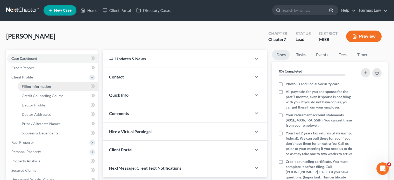
click at [48, 89] on span "Filing Information" at bounding box center [36, 86] width 29 height 4
select select "1"
select select "0"
select select "40"
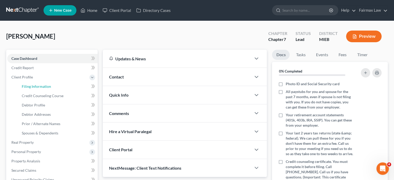
select select "0"
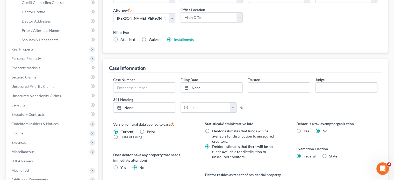
scroll to position [94, 0]
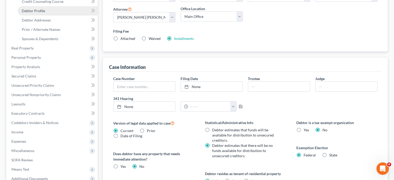
click at [41, 13] on span "Debtor Profile" at bounding box center [33, 11] width 23 height 4
select select "1"
select select "2"
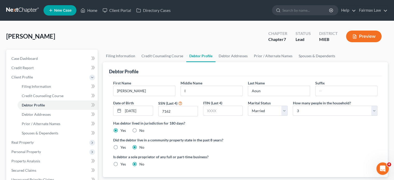
scroll to position [116, 0]
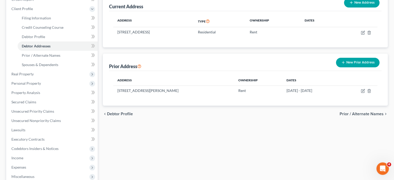
scroll to position [81, 0]
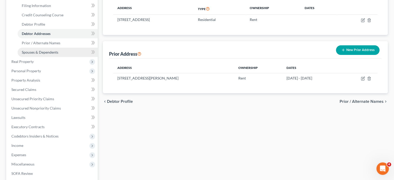
click at [61, 57] on link "Spouses & Dependents" at bounding box center [58, 52] width 80 height 9
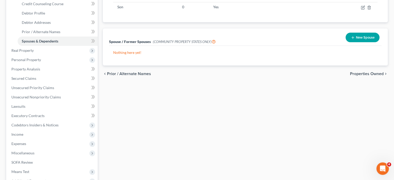
scroll to position [93, 0]
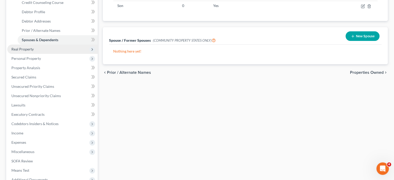
click at [49, 54] on span "Real Property" at bounding box center [52, 49] width 90 height 9
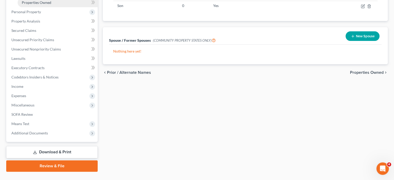
click at [43, 5] on span "Properties Owned" at bounding box center [37, 2] width 30 height 4
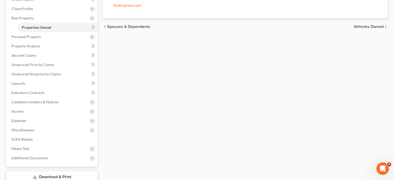
scroll to position [69, 0]
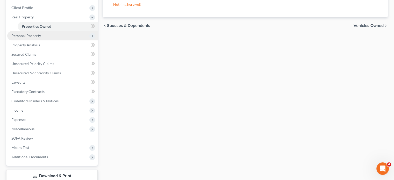
click at [41, 38] on span "Personal Property" at bounding box center [26, 35] width 30 height 4
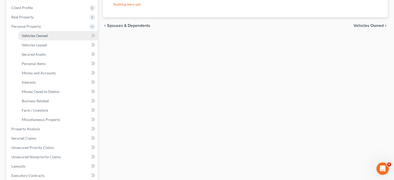
click at [44, 40] on link "Vehicles Owned" at bounding box center [58, 35] width 80 height 9
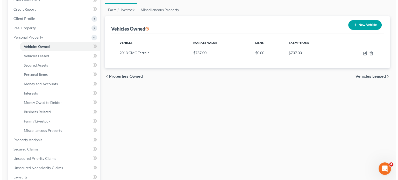
scroll to position [59, 0]
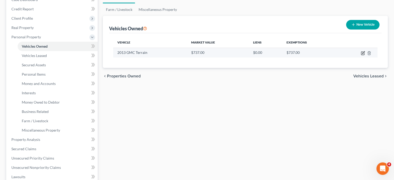
click at [361, 55] on button "button" at bounding box center [363, 53] width 4 height 4
select select "0"
select select "13"
select select "3"
select select "0"
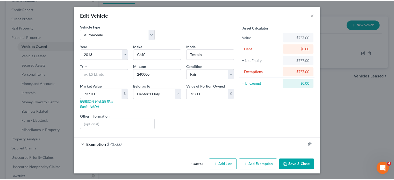
scroll to position [37, 0]
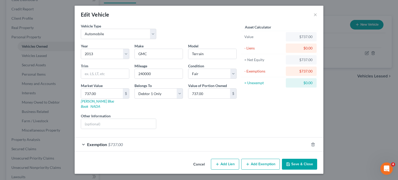
click at [197, 140] on div "Exemption $737.00" at bounding box center [192, 145] width 234 height 14
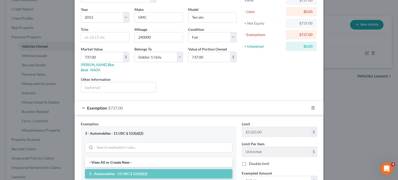
click at [197, 115] on div "Exemption $737.00" at bounding box center [192, 108] width 234 height 14
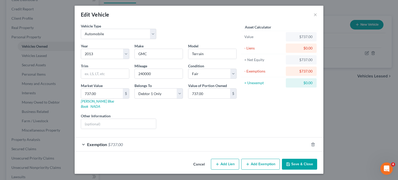
click at [202, 162] on button "Cancel" at bounding box center [199, 164] width 20 height 10
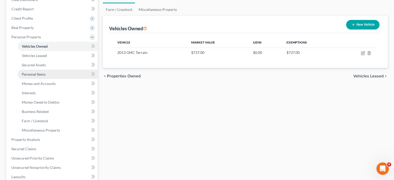
click at [48, 79] on link "Personal Items" at bounding box center [58, 74] width 80 height 9
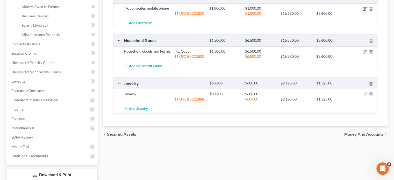
scroll to position [154, 0]
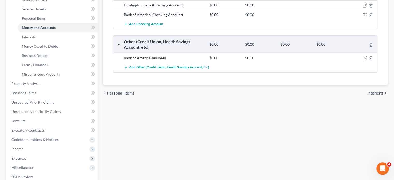
scroll to position [115, 0]
click at [55, 41] on link "Interests" at bounding box center [58, 36] width 80 height 9
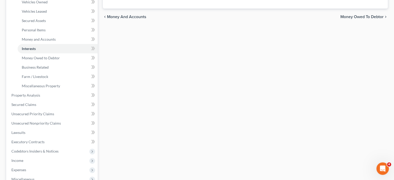
scroll to position [103, 0]
click at [60, 60] on span "Money Owed to Debtor" at bounding box center [41, 57] width 38 height 4
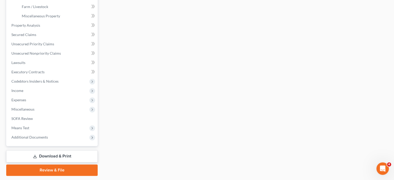
scroll to position [174, 0]
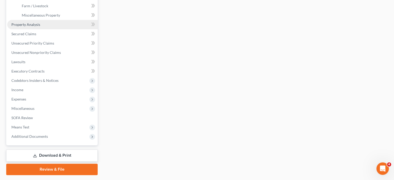
click at [63, 29] on link "Property Analysis" at bounding box center [52, 24] width 90 height 9
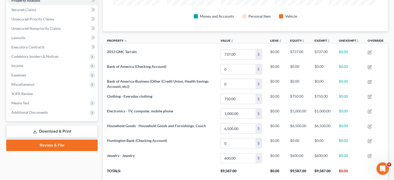
scroll to position [85, 0]
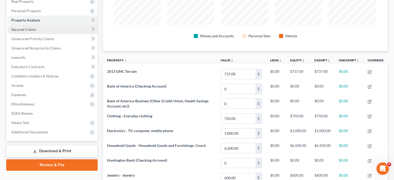
click at [62, 34] on link "Secured Claims" at bounding box center [52, 29] width 90 height 9
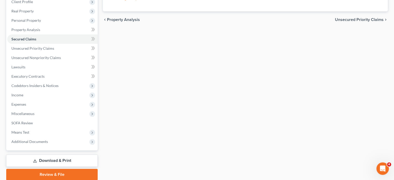
scroll to position [77, 0]
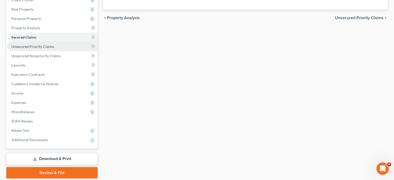
click at [76, 51] on link "Unsecured Priority Claims" at bounding box center [52, 46] width 90 height 9
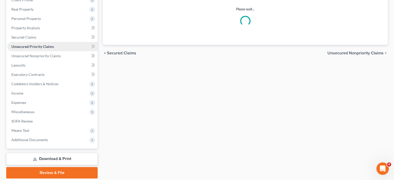
scroll to position [5, 0]
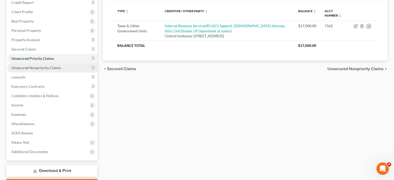
click at [64, 73] on link "Unsecured Nonpriority Claims" at bounding box center [52, 67] width 90 height 9
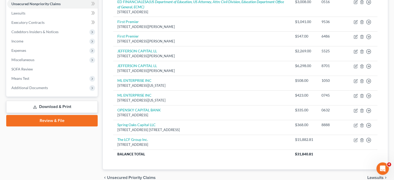
scroll to position [128, 0]
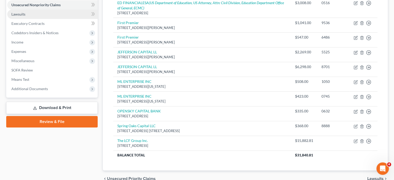
click at [70, 19] on link "Lawsuits" at bounding box center [52, 14] width 90 height 9
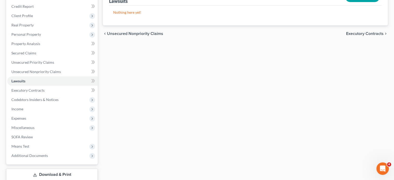
scroll to position [2, 0]
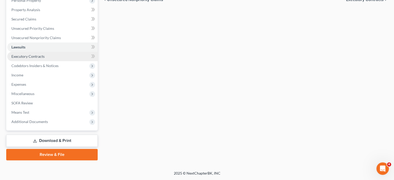
click at [45, 59] on span "Executory Contracts" at bounding box center [27, 56] width 33 height 4
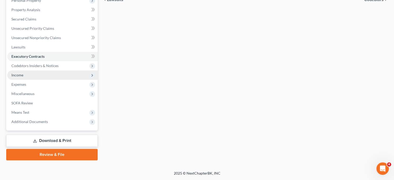
click at [34, 80] on span "Income" at bounding box center [52, 75] width 90 height 9
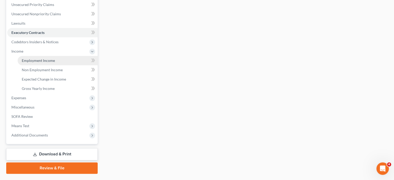
click at [33, 63] on span "Employment Income" at bounding box center [38, 60] width 33 height 4
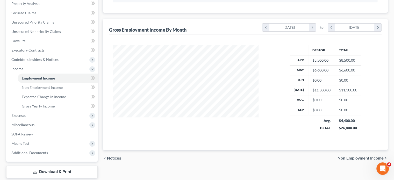
select select "1"
select select "23"
select select "0"
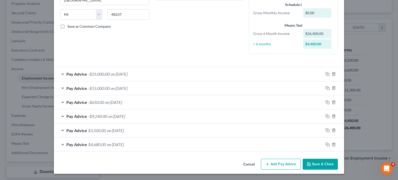
click at [167, 67] on div "Pay Advice -$25,000.00 on [DATE]" at bounding box center [189, 74] width 270 height 14
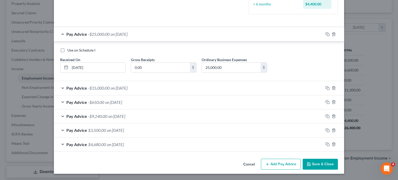
click at [151, 81] on div "Pay Advice -$15,000.00 on [DATE]" at bounding box center [189, 88] width 270 height 14
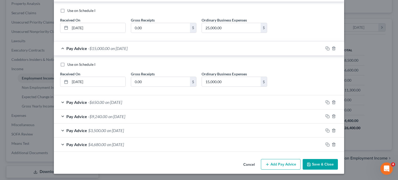
click at [137, 95] on div "Pay Advice -$650.00 on [DATE]" at bounding box center [189, 102] width 270 height 14
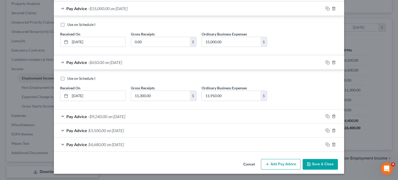
click at [143, 110] on div "Pay Advice -$9,240.00 on [DATE]" at bounding box center [189, 117] width 270 height 14
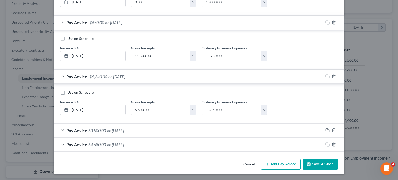
click at [133, 124] on div "Pay Advice $3,500.00 on [DATE]" at bounding box center [189, 131] width 270 height 14
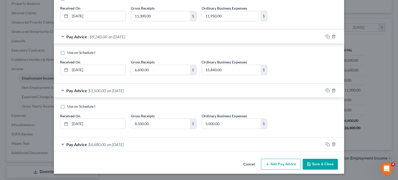
click at [146, 138] on div "Pay Advice $4,680.00 on [DATE]" at bounding box center [189, 145] width 270 height 14
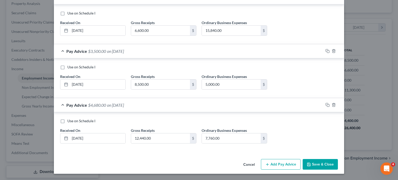
click at [259, 160] on button "Cancel" at bounding box center [249, 165] width 20 height 10
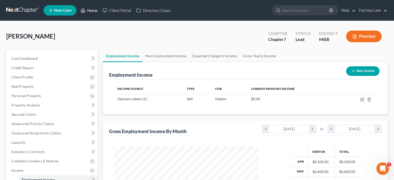
click at [100, 12] on link "Home" at bounding box center [89, 10] width 22 height 9
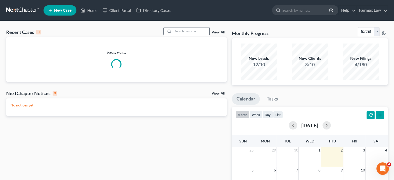
click at [173, 35] on input "search" at bounding box center [191, 31] width 36 height 8
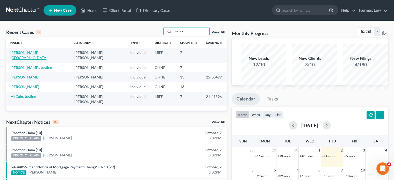
type input "justice"
click at [39, 60] on link "[PERSON_NAME][GEOGRAPHIC_DATA]" at bounding box center [28, 55] width 37 height 10
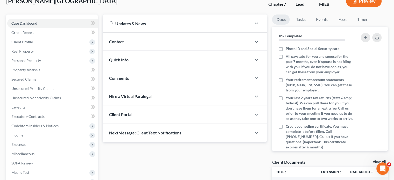
scroll to position [40, 0]
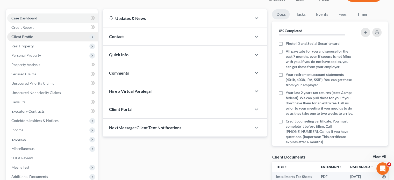
click at [72, 41] on span "Client Profile" at bounding box center [52, 36] width 90 height 9
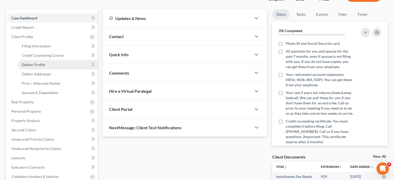
click at [44, 67] on span "Debtor Profile" at bounding box center [33, 64] width 23 height 4
select select "0"
select select "2"
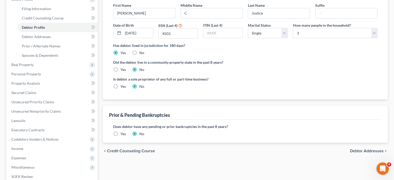
scroll to position [81, 0]
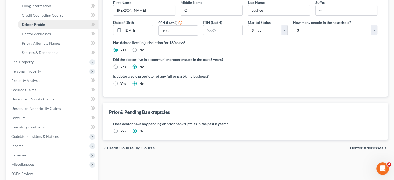
click at [45, 27] on span "Debtor Profile" at bounding box center [33, 24] width 23 height 4
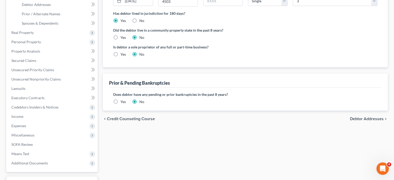
scroll to position [113, 0]
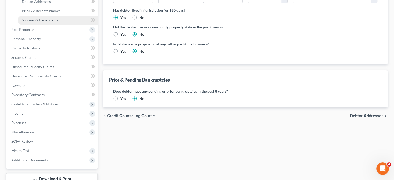
click at [67, 25] on link "Spouses & Dependents" at bounding box center [58, 20] width 80 height 9
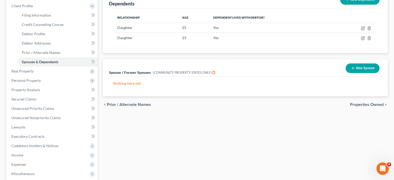
scroll to position [71, 0]
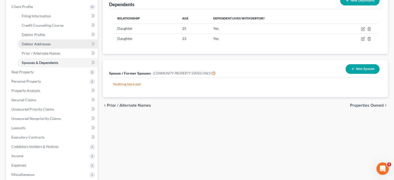
click at [51, 46] on span "Debtor Addresses" at bounding box center [36, 44] width 29 height 4
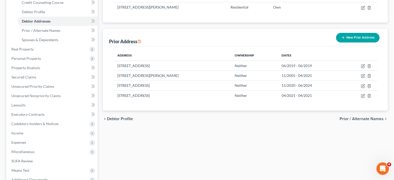
scroll to position [101, 0]
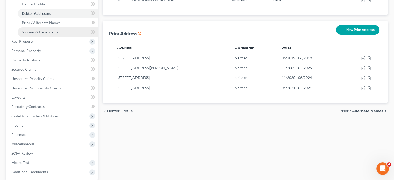
click at [71, 37] on link "Spouses & Dependents" at bounding box center [58, 31] width 80 height 9
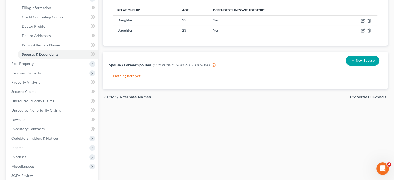
scroll to position [79, 0]
click at [45, 28] on span "Debtor Profile" at bounding box center [33, 26] width 23 height 4
select select "0"
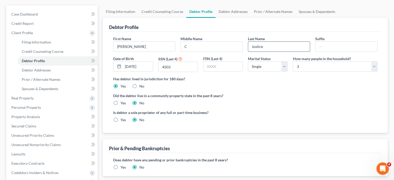
scroll to position [45, 0]
click at [306, 72] on select "Select 1 2 3 4 5 6 7 8 9 10 11 12 13 14 15 16 17 18 19 20" at bounding box center [335, 66] width 85 height 10
select select "0"
click at [293, 72] on select "Select 1 2 3 4 5 6 7 8 9 10 11 12 13 14 15 16 17 18 19 20" at bounding box center [335, 66] width 85 height 10
click at [55, 93] on link "Spouses & Dependents" at bounding box center [58, 88] width 80 height 9
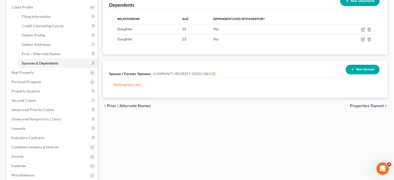
scroll to position [70, 0]
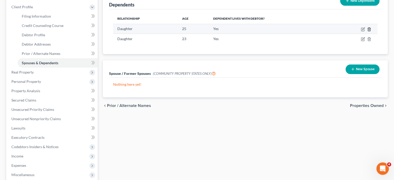
click at [370, 30] on line "button" at bounding box center [370, 29] width 0 height 1
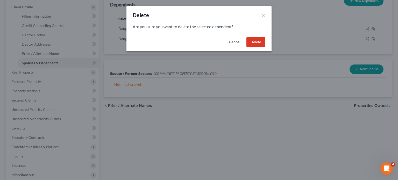
click at [265, 47] on button "Delete" at bounding box center [256, 42] width 19 height 10
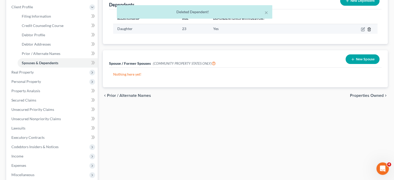
click at [367, 31] on icon "button" at bounding box center [369, 29] width 4 height 4
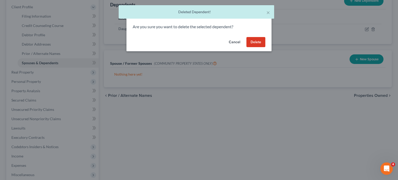
click at [265, 47] on button "Delete" at bounding box center [256, 42] width 19 height 10
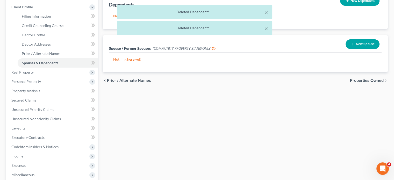
scroll to position [93, 0]
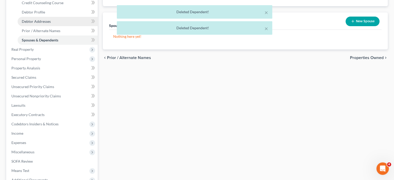
click at [64, 26] on link "Debtor Addresses" at bounding box center [58, 21] width 80 height 9
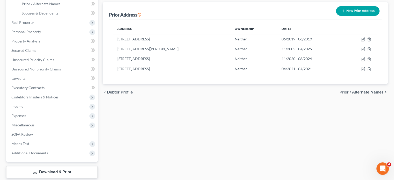
scroll to position [126, 0]
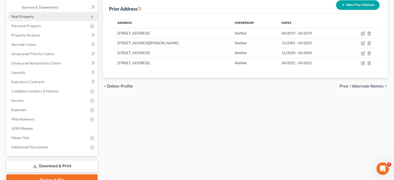
click at [39, 21] on span "Real Property" at bounding box center [52, 16] width 90 height 9
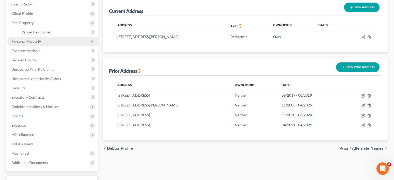
scroll to position [63, 0]
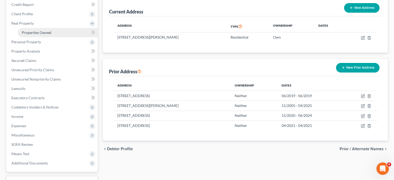
click at [47, 35] on span "Properties Owned" at bounding box center [37, 32] width 30 height 4
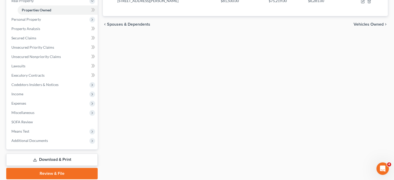
scroll to position [86, 0]
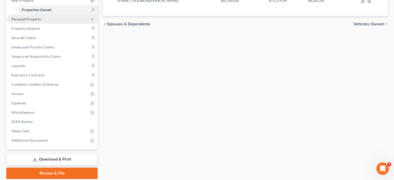
click at [48, 24] on span "Personal Property" at bounding box center [52, 19] width 90 height 9
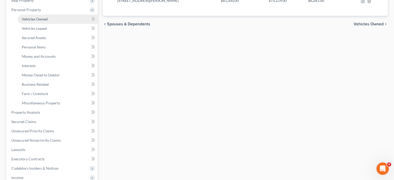
click at [47, 24] on link "Vehicles Owned" at bounding box center [58, 19] width 80 height 9
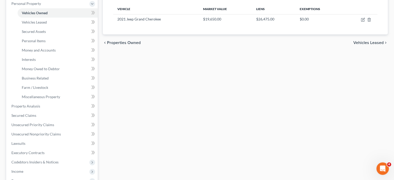
scroll to position [97, 0]
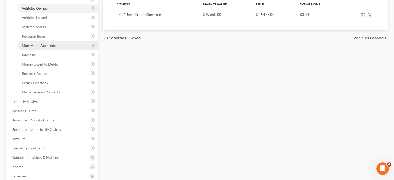
click at [51, 48] on span "Money and Accounts" at bounding box center [39, 45] width 34 height 4
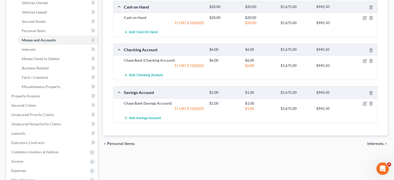
scroll to position [117, 0]
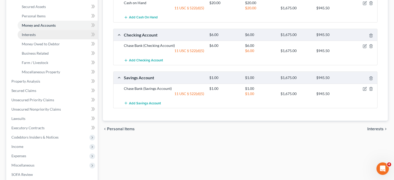
click at [55, 39] on link "Interests" at bounding box center [58, 34] width 80 height 9
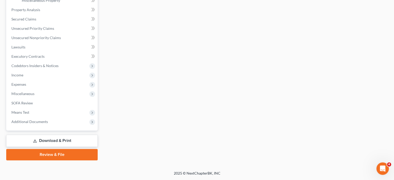
scroll to position [274, 0]
click at [41, 71] on span "Income" at bounding box center [52, 75] width 90 height 9
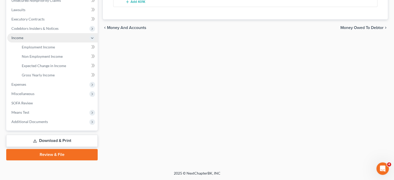
scroll to position [157, 0]
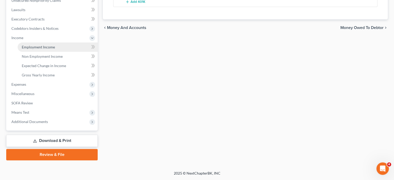
click at [51, 52] on link "Employment Income" at bounding box center [58, 47] width 80 height 9
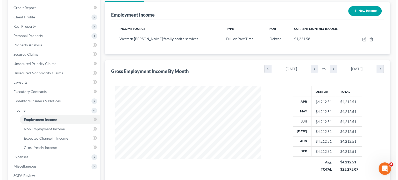
scroll to position [60, 0]
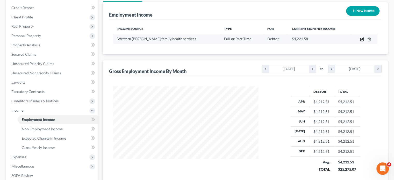
click at [360, 41] on icon "button" at bounding box center [362, 39] width 4 height 4
select select "0"
select select "23"
select select "2"
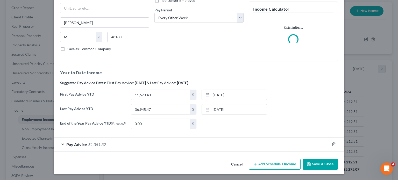
scroll to position [132, 0]
click at [125, 138] on div "Pay Advice $1,351.32" at bounding box center [192, 145] width 276 height 14
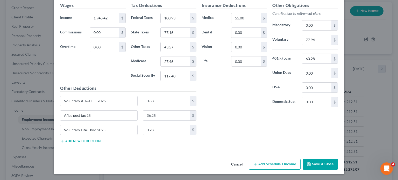
scroll to position [307, 0]
click at [270, 111] on div "Insurance Deductions Medical 55.00 $ Dental 0.00 $ Vision 0.00 $ Life 0.00 $" at bounding box center [234, 56] width 71 height 109
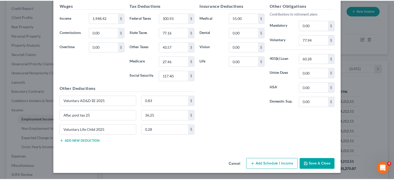
scroll to position [360, 0]
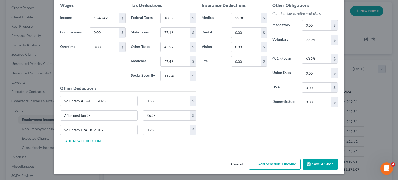
click at [244, 163] on button "Cancel" at bounding box center [237, 164] width 20 height 10
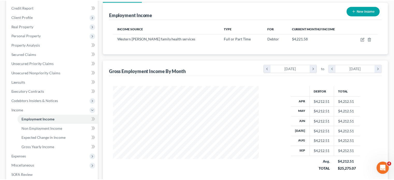
scroll to position [259150, 259109]
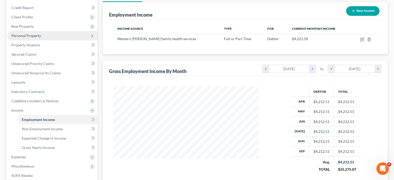
click at [47, 40] on span "Personal Property" at bounding box center [52, 35] width 90 height 9
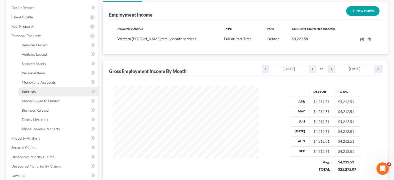
click at [47, 96] on link "Interests" at bounding box center [58, 91] width 80 height 9
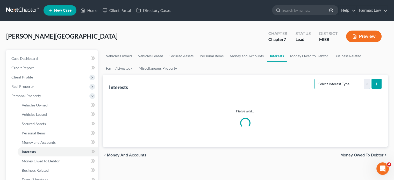
click at [341, 89] on select "Select Interest Type 401K Annuity Bond Education IRA Government Bond Government…" at bounding box center [343, 84] width 56 height 10
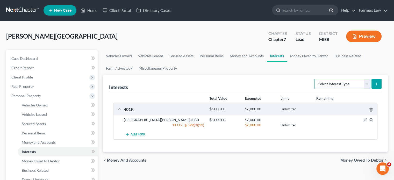
select select "term_life_insurance"
click at [315, 89] on select "Select Interest Type 401K Annuity Bond Education IRA Government Bond Government…" at bounding box center [343, 84] width 56 height 10
click at [372, 89] on button "submit" at bounding box center [377, 84] width 10 height 10
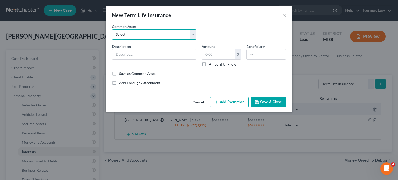
click at [184, 40] on select "Select Group Term Life Insurance through employer Group Life through Work Group…" at bounding box center [154, 34] width 85 height 10
select select "3"
click at [112, 37] on select "Select Group Term Life Insurance through employer Group Life through Work Group…" at bounding box center [154, 34] width 85 height 10
type input "Group life insurance (through employer). This term policy holds no value."
type input "0"
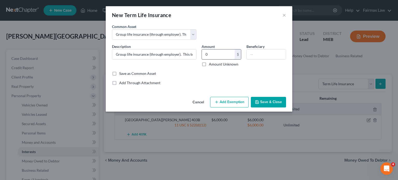
click at [222, 59] on input "0" at bounding box center [218, 55] width 33 height 10
click at [231, 108] on button "Add Exemption" at bounding box center [229, 102] width 39 height 11
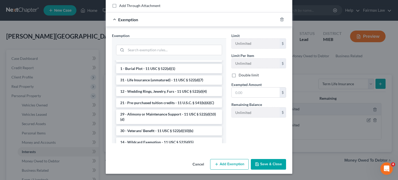
scroll to position [108, 0]
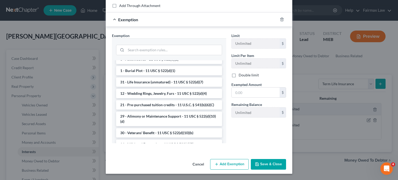
drag, startPoint x: 154, startPoint y: 110, endPoint x: 89, endPoint y: 85, distance: 69.1
click at [112, 85] on div "--View All or Create New-- 30 - Public Assistance - 11 USC § 522(d)(10)(a) 30 -…" at bounding box center [169, 101] width 114 height 83
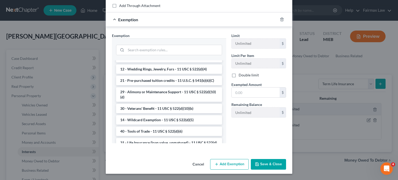
scroll to position [134, 0]
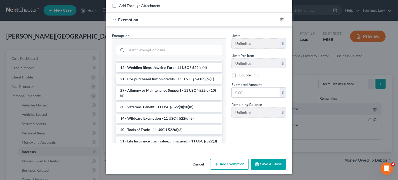
click at [181, 61] on li "31 - Life Insurance (unmatured) - 11 USC § 522(d)(7)" at bounding box center [169, 56] width 106 height 9
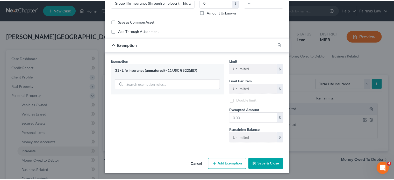
scroll to position [107, 0]
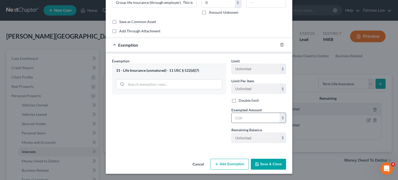
click at [255, 113] on input "text" at bounding box center [256, 118] width 48 height 10
type input "0"
click at [274, 166] on button "Save & Close" at bounding box center [268, 164] width 35 height 11
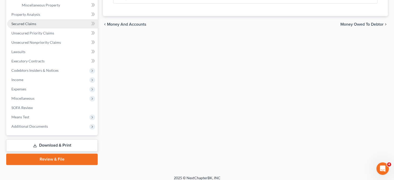
scroll to position [185, 0]
click at [50, 28] on link "Secured Claims" at bounding box center [52, 23] width 90 height 9
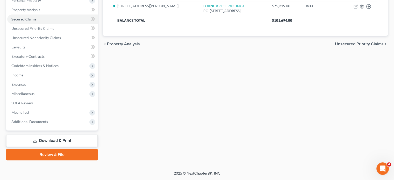
scroll to position [117, 0]
click at [54, 31] on span "Unsecured Priority Claims" at bounding box center [32, 28] width 43 height 4
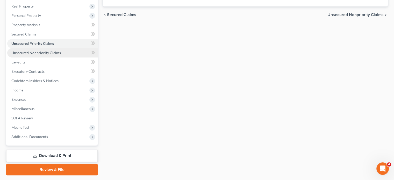
click at [45, 55] on span "Unsecured Nonpriority Claims" at bounding box center [36, 53] width 50 height 4
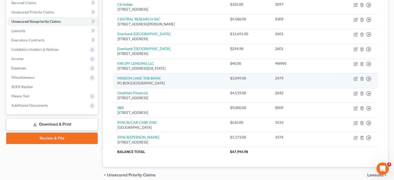
scroll to position [115, 0]
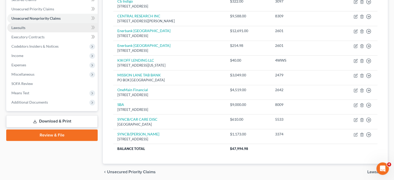
click at [31, 32] on link "Lawsuits" at bounding box center [52, 27] width 90 height 9
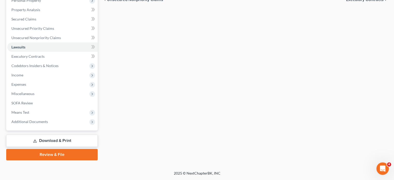
scroll to position [101, 0]
click at [34, 61] on link "Executory Contracts" at bounding box center [52, 56] width 90 height 9
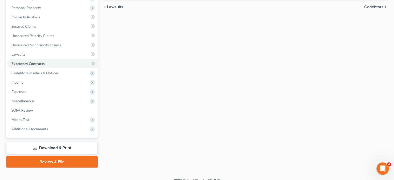
scroll to position [89, 0]
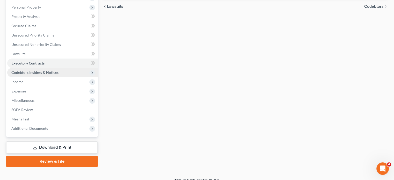
click at [44, 75] on span "Codebtors Insiders & Notices" at bounding box center [34, 72] width 47 height 4
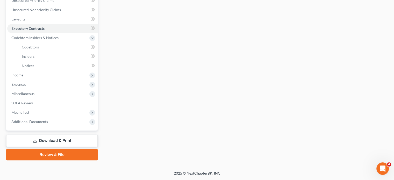
scroll to position [164, 0]
click at [39, 80] on span "Income" at bounding box center [52, 75] width 90 height 9
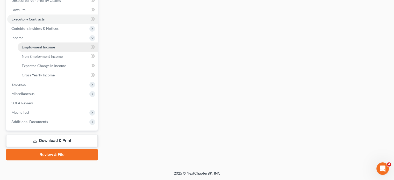
click at [37, 49] on span "Employment Income" at bounding box center [38, 47] width 33 height 4
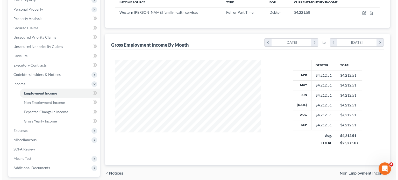
scroll to position [87, 0]
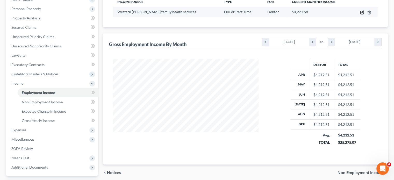
click at [360, 15] on icon "button" at bounding box center [362, 12] width 4 height 4
select select "0"
select select "23"
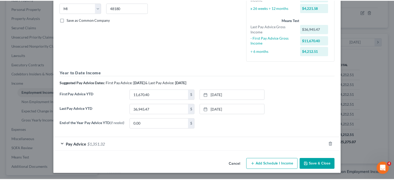
scroll to position [168, 0]
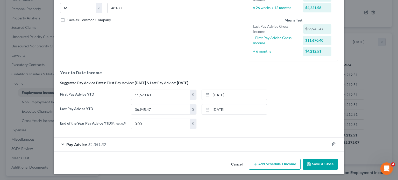
click at [247, 159] on button "Cancel" at bounding box center [237, 164] width 20 height 10
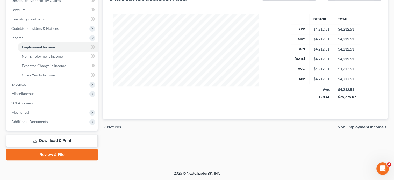
scroll to position [186, 0]
click at [63, 54] on span "Non Employment Income" at bounding box center [42, 56] width 41 height 4
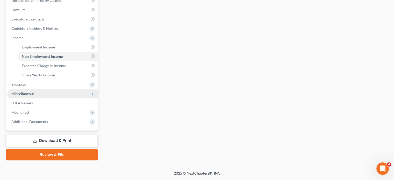
scroll to position [194, 0]
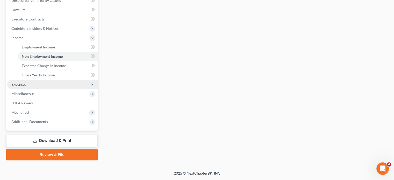
click at [19, 82] on span "Expenses" at bounding box center [18, 84] width 15 height 4
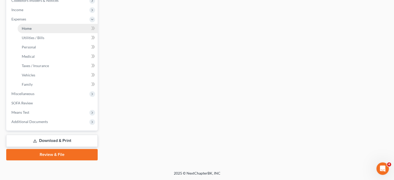
click at [42, 33] on link "Home" at bounding box center [58, 28] width 80 height 9
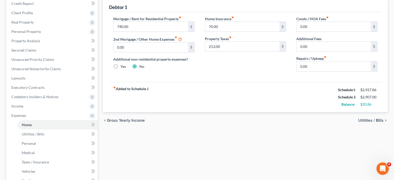
scroll to position [54, 0]
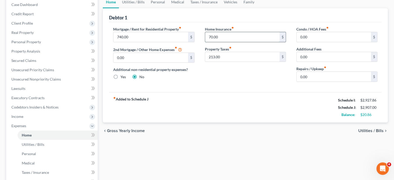
click at [242, 42] on input "70.00" at bounding box center [242, 37] width 74 height 10
click at [234, 86] on div "Home Insurance fiber_manual_record $ Property Taxes fiber_manual_record 213.00 $" at bounding box center [246, 56] width 92 height 60
click at [234, 62] on input "213.00" at bounding box center [242, 57] width 74 height 10
click at [305, 82] on input "0.00" at bounding box center [334, 77] width 74 height 10
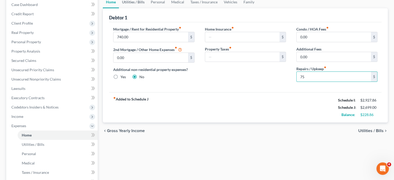
click at [132, 8] on link "Utilities / Bills" at bounding box center [133, 2] width 29 height 12
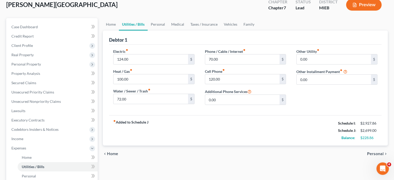
scroll to position [30, 0]
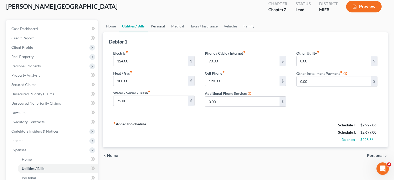
click at [168, 32] on link "Personal" at bounding box center [158, 26] width 20 height 12
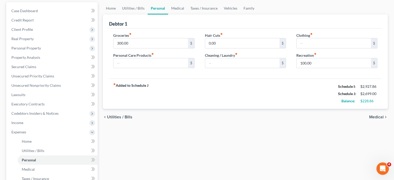
scroll to position [48, 0]
click at [258, 14] on link "Family" at bounding box center [249, 8] width 17 height 12
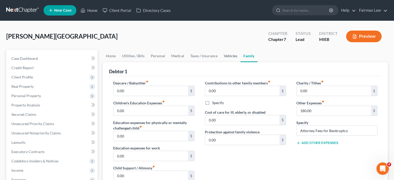
click at [241, 62] on link "Vehicles" at bounding box center [231, 56] width 20 height 12
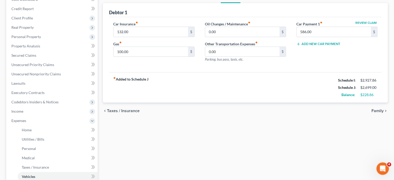
scroll to position [60, 0]
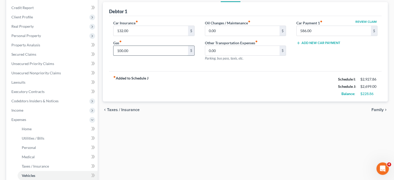
click at [143, 56] on input "100.00" at bounding box center [151, 51] width 74 height 10
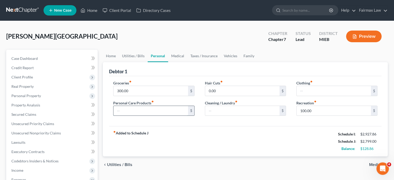
click at [160, 116] on input "text" at bounding box center [151, 111] width 74 height 10
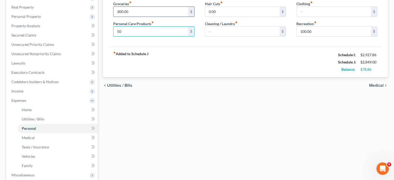
click at [169, 17] on input "300.00" at bounding box center [151, 12] width 74 height 10
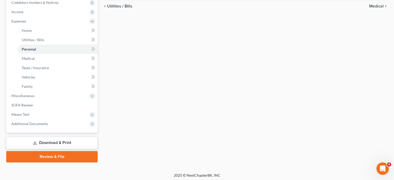
scroll to position [244, 0]
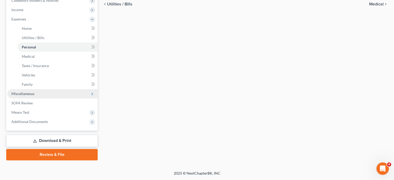
click at [52, 89] on span "Miscellaneous" at bounding box center [52, 93] width 90 height 9
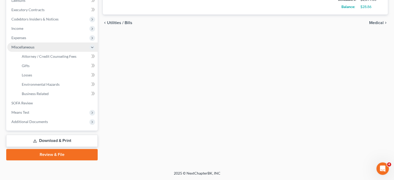
scroll to position [221, 0]
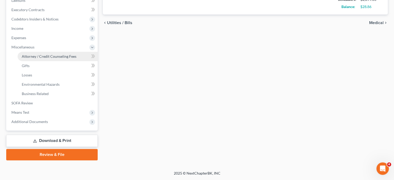
click at [56, 52] on link "Attorney / Credit Counseling Fees" at bounding box center [58, 56] width 80 height 9
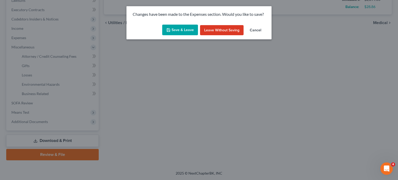
click at [188, 36] on button "Save & Leave" at bounding box center [180, 30] width 36 height 11
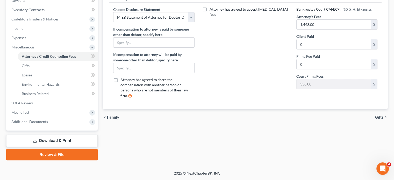
scroll to position [221, 0]
click at [29, 110] on span "Means Test" at bounding box center [20, 112] width 18 height 4
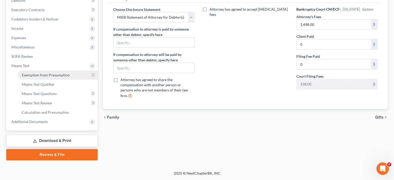
click at [70, 73] on span "Exemption from Presumption" at bounding box center [46, 75] width 48 height 4
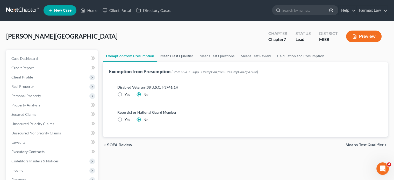
click at [194, 62] on link "Means Test Qualifier" at bounding box center [176, 56] width 39 height 12
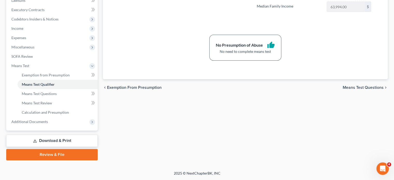
scroll to position [221, 0]
click at [44, 120] on span "Additional Documents" at bounding box center [29, 122] width 37 height 4
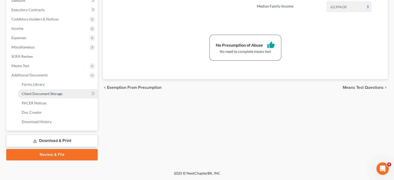
click at [47, 92] on span "Client Document Storage" at bounding box center [42, 94] width 41 height 4
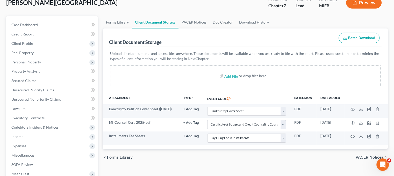
scroll to position [0, 3]
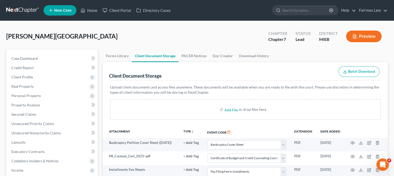
click at [99, 39] on div "[PERSON_NAME] Upgraded Chapter Chapter 7 Status Lead District MIEB Preview" at bounding box center [197, 38] width 382 height 23
click at [100, 15] on link "Home" at bounding box center [89, 10] width 22 height 9
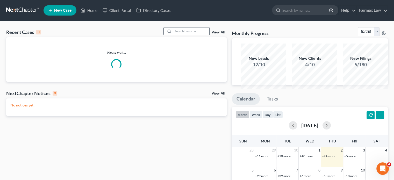
click at [173, 35] on input "search" at bounding box center [191, 31] width 36 height 8
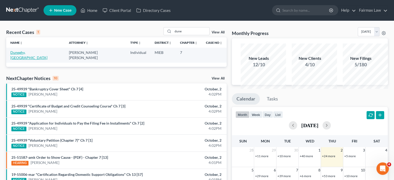
click at [38, 60] on link "Duneghy, [GEOGRAPHIC_DATA]" at bounding box center [28, 55] width 37 height 10
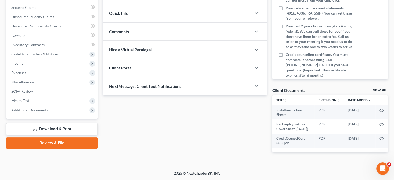
scroll to position [168, 0]
click at [39, 59] on span "Income" at bounding box center [52, 63] width 90 height 9
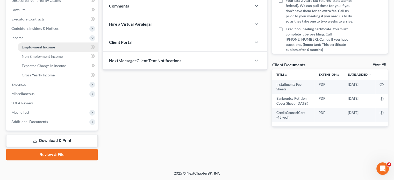
click at [46, 52] on link "Employment Income" at bounding box center [58, 47] width 80 height 9
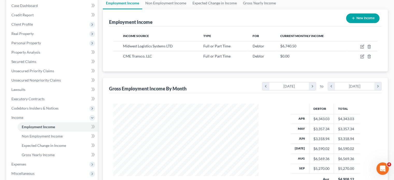
scroll to position [53, 0]
click at [67, 29] on span "Client Profile" at bounding box center [52, 24] width 90 height 9
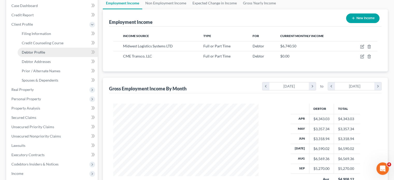
click at [57, 57] on link "Debtor Profile" at bounding box center [58, 52] width 80 height 9
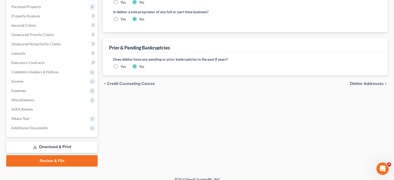
scroll to position [233, 0]
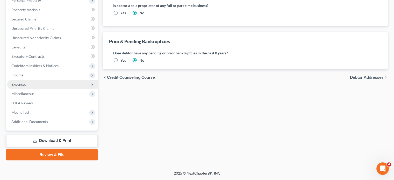
click at [47, 80] on span "Expenses" at bounding box center [52, 84] width 90 height 9
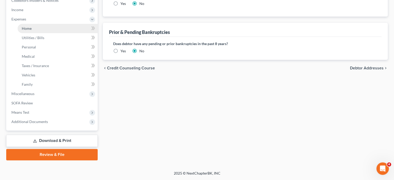
scroll to position [163, 0]
click at [51, 33] on link "Home" at bounding box center [58, 28] width 80 height 9
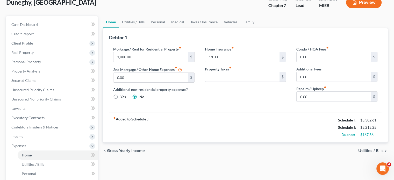
scroll to position [34, 0]
click at [144, 28] on link "Utilities / Bills" at bounding box center [133, 22] width 29 height 12
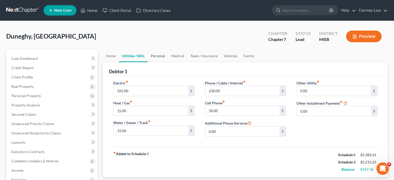
click at [168, 62] on link "Personal" at bounding box center [158, 56] width 20 height 12
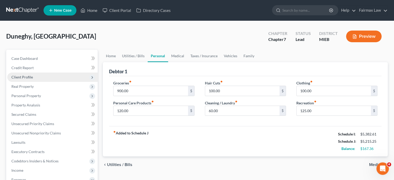
click at [50, 82] on span "Client Profile" at bounding box center [52, 77] width 90 height 9
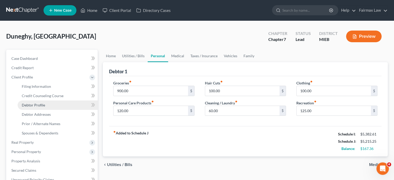
click at [54, 110] on link "Debtor Profile" at bounding box center [58, 105] width 80 height 9
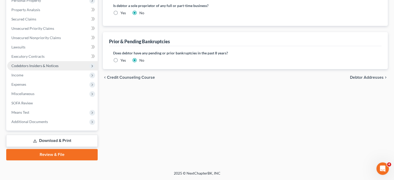
scroll to position [203, 0]
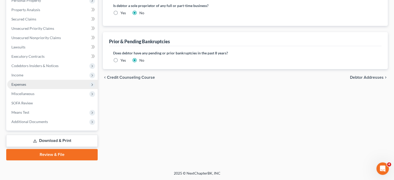
click at [35, 89] on span "Expenses" at bounding box center [52, 84] width 90 height 9
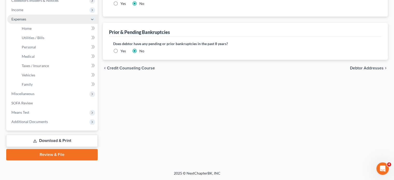
scroll to position [133, 0]
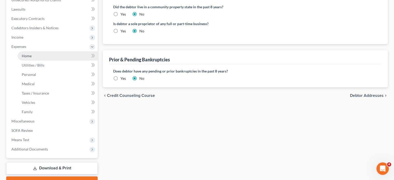
click at [52, 61] on link "Home" at bounding box center [58, 55] width 80 height 9
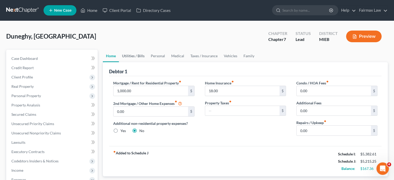
click at [141, 62] on link "Utilities / Bills" at bounding box center [133, 56] width 29 height 12
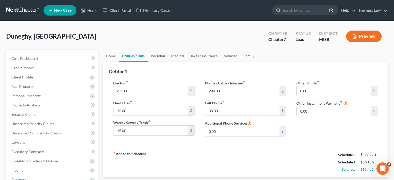
click at [168, 62] on link "Personal" at bounding box center [158, 56] width 20 height 12
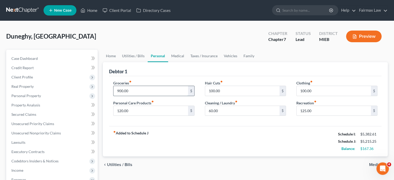
click at [148, 96] on input "900.00" at bounding box center [151, 91] width 74 height 10
click at [163, 116] on input "120.00" at bounding box center [151, 111] width 74 height 10
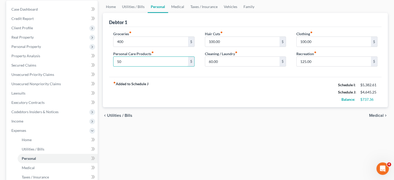
scroll to position [50, 0]
click at [325, 46] on input "100.00" at bounding box center [334, 42] width 74 height 10
click at [187, 13] on link "Medical" at bounding box center [177, 6] width 19 height 12
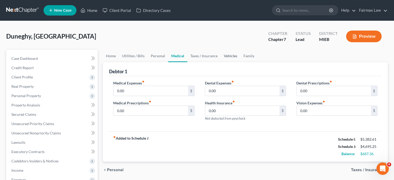
click at [241, 62] on link "Vehicles" at bounding box center [231, 56] width 20 height 12
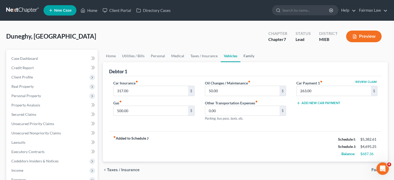
click at [258, 62] on link "Family" at bounding box center [249, 56] width 17 height 12
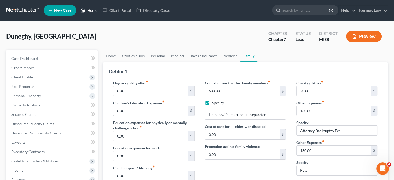
click at [85, 12] on icon at bounding box center [83, 10] width 5 height 6
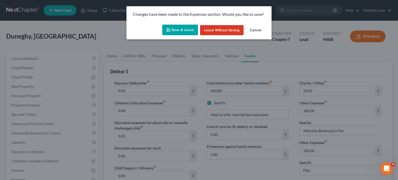
click at [172, 36] on button "Save & Leave" at bounding box center [180, 30] width 36 height 11
